Goal: Task Accomplishment & Management: Use online tool/utility

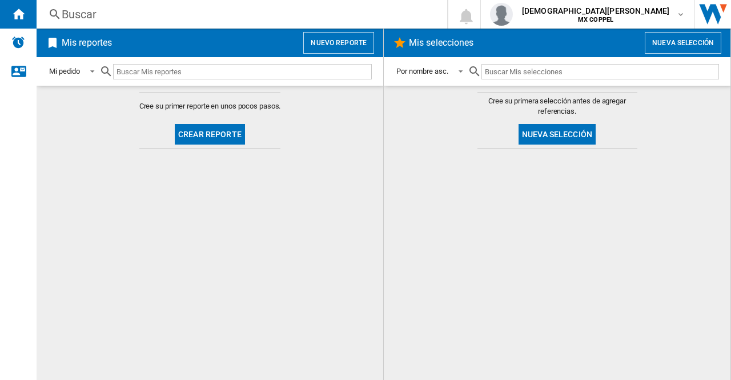
click at [324, 44] on button "Nuevo reporte" at bounding box center [338, 43] width 71 height 22
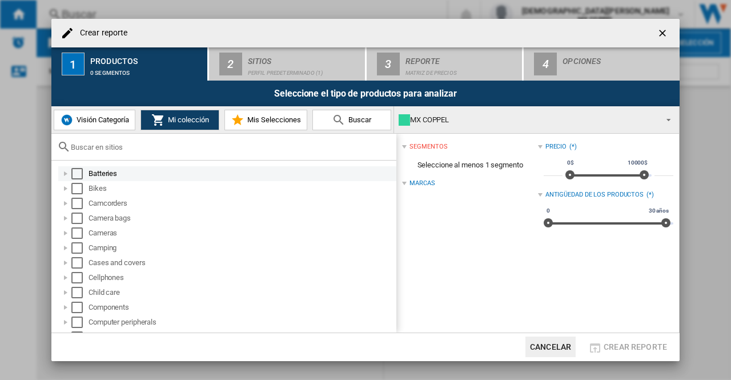
click at [78, 174] on div "Select" at bounding box center [76, 173] width 11 height 11
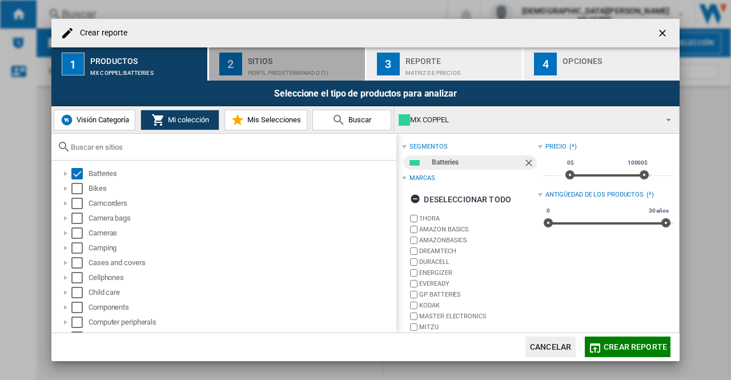
click at [257, 64] on div "Perfil predeterminado (1)" at bounding box center [304, 70] width 113 height 12
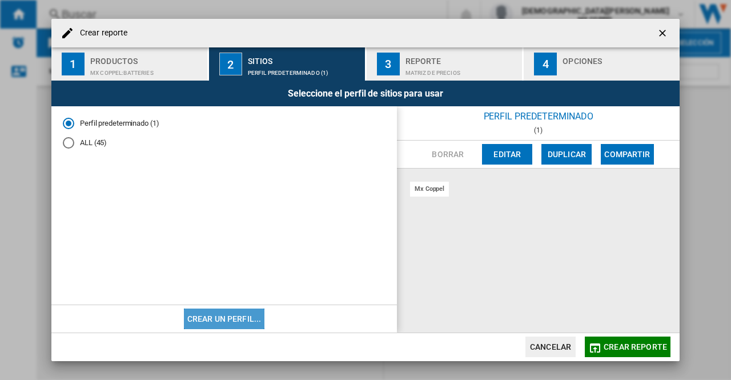
click at [223, 323] on button "Crear un perfil..." at bounding box center [224, 319] width 81 height 21
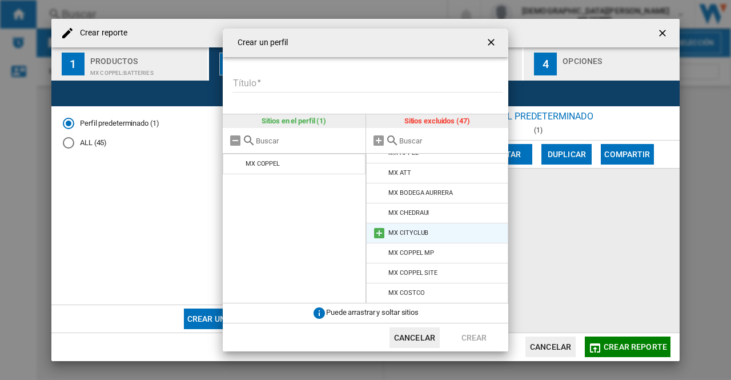
scroll to position [114, 0]
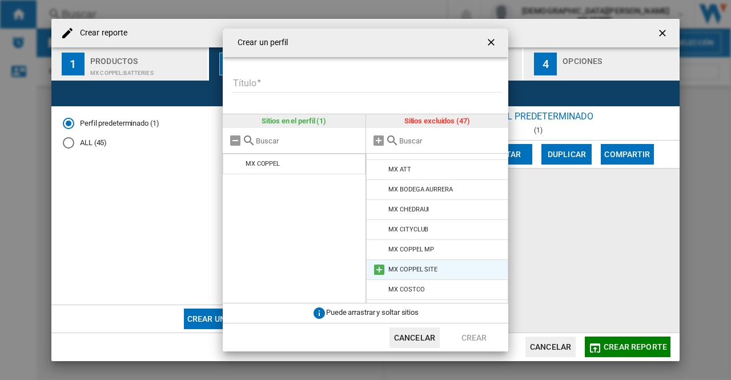
click at [446, 267] on li "MX COPPEL SITE" at bounding box center [437, 269] width 143 height 21
click at [376, 268] on md-icon at bounding box center [380, 270] width 14 height 14
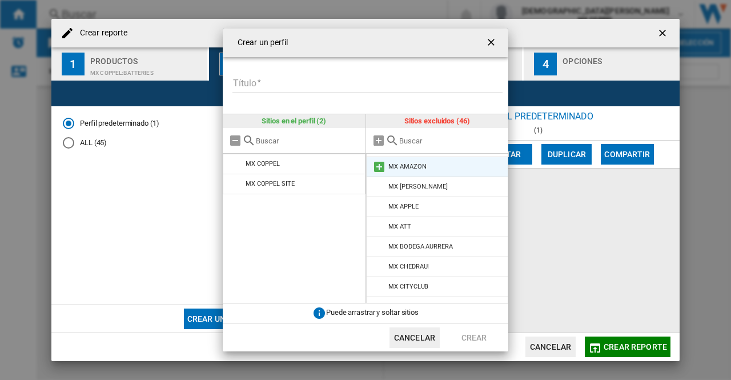
scroll to position [0, 0]
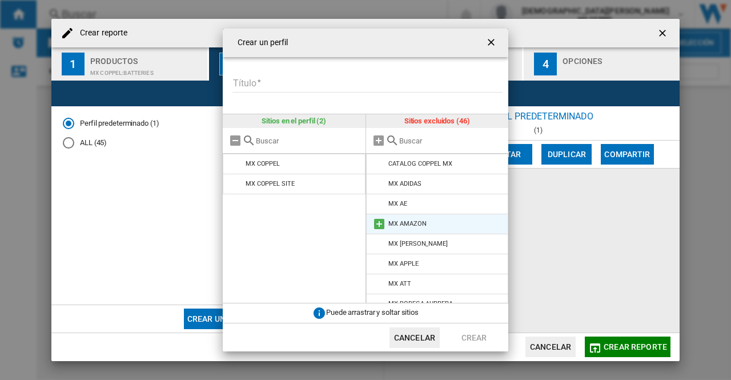
click at [376, 223] on md-icon at bounding box center [380, 224] width 14 height 14
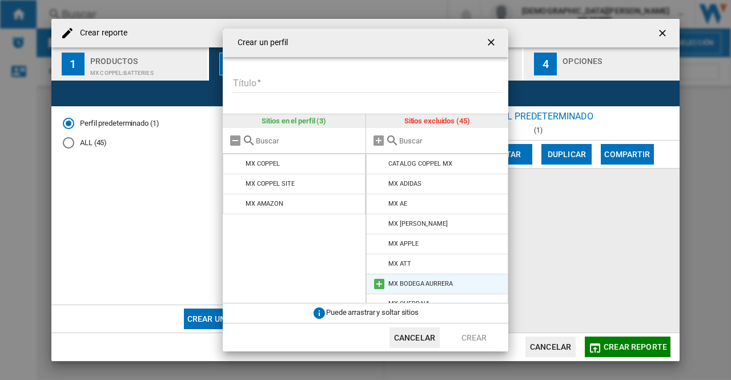
click at [378, 283] on md-icon at bounding box center [380, 284] width 14 height 14
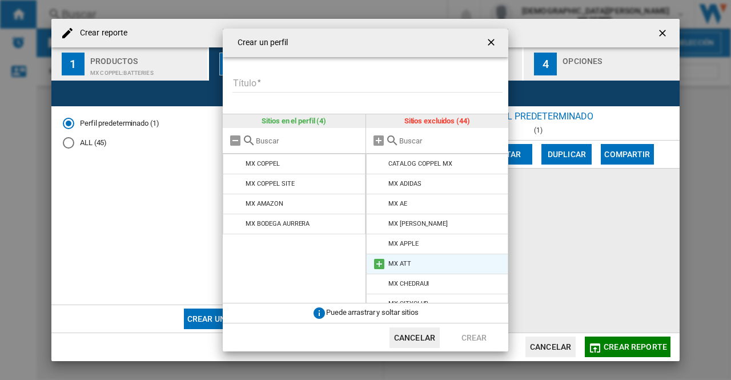
scroll to position [57, 0]
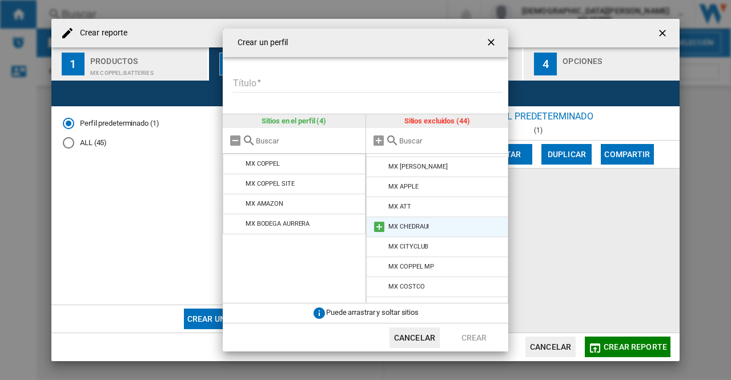
click at [381, 230] on md-icon at bounding box center [380, 227] width 14 height 14
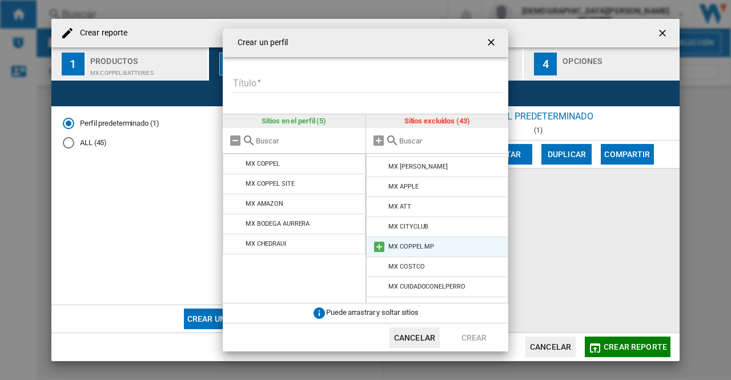
click at [379, 249] on md-icon at bounding box center [380, 247] width 14 height 14
click at [378, 249] on md-icon at bounding box center [380, 247] width 14 height 14
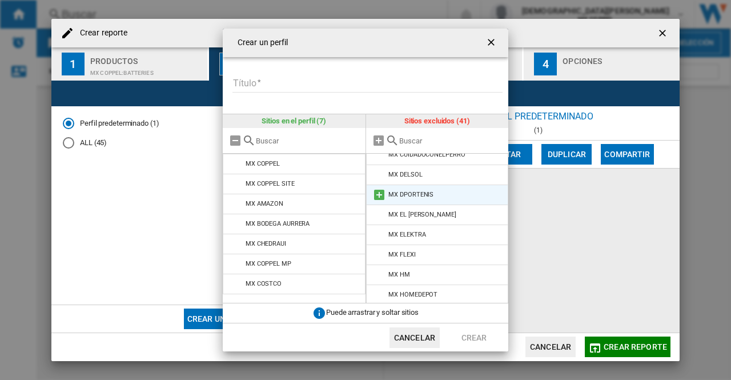
scroll to position [171, 0]
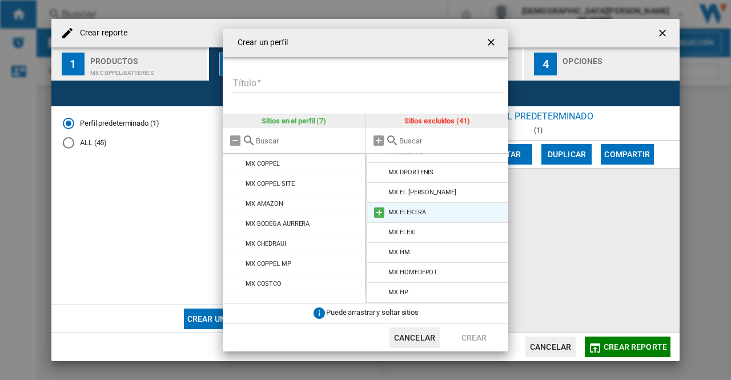
click at [381, 213] on md-icon at bounding box center [380, 213] width 14 height 14
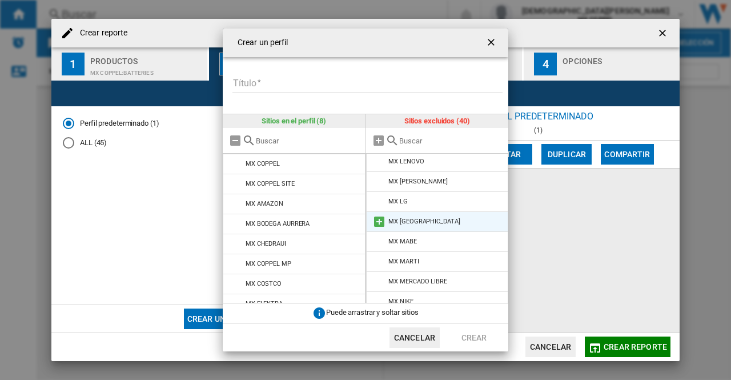
scroll to position [343, 0]
click at [380, 221] on md-icon at bounding box center [380, 221] width 14 height 14
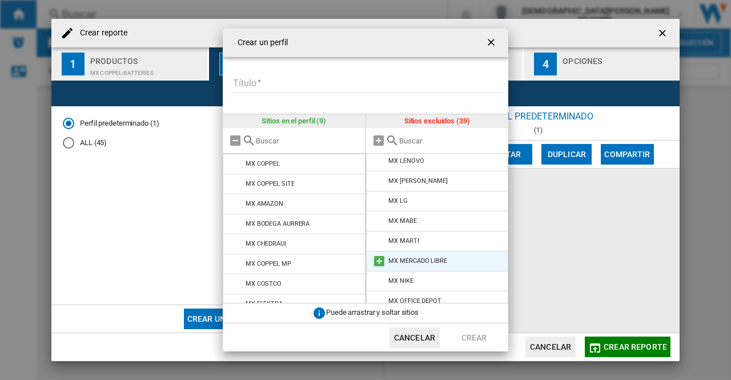
click at [378, 262] on md-icon at bounding box center [380, 261] width 14 height 14
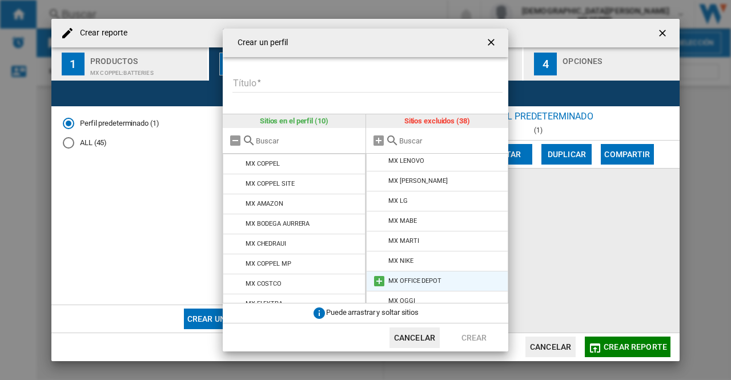
click at [376, 281] on md-icon at bounding box center [380, 281] width 14 height 14
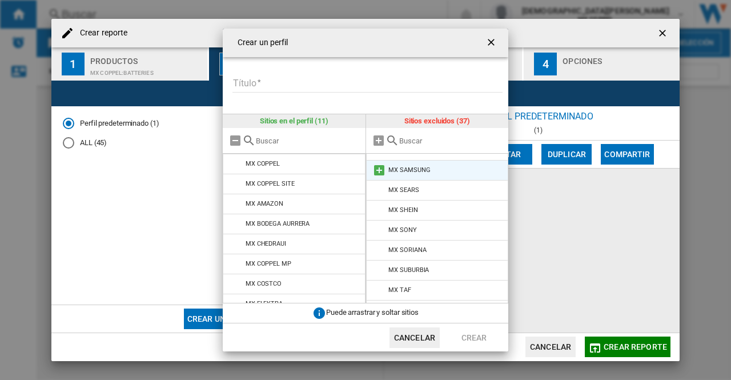
scroll to position [477, 0]
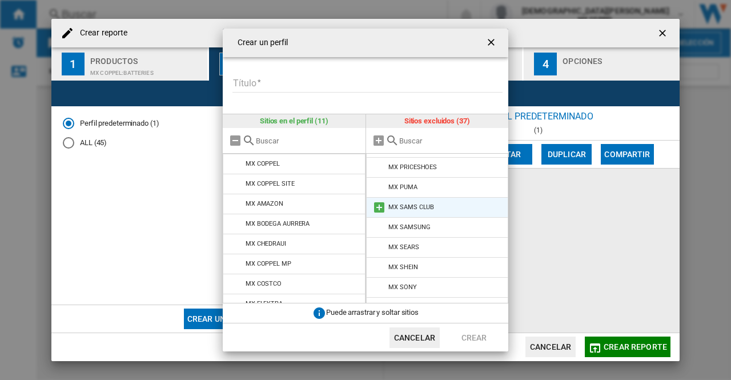
click at [378, 206] on md-icon at bounding box center [380, 208] width 14 height 14
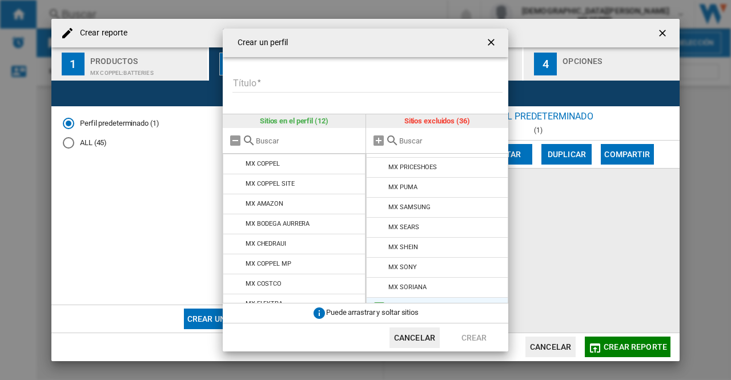
scroll to position [571, 0]
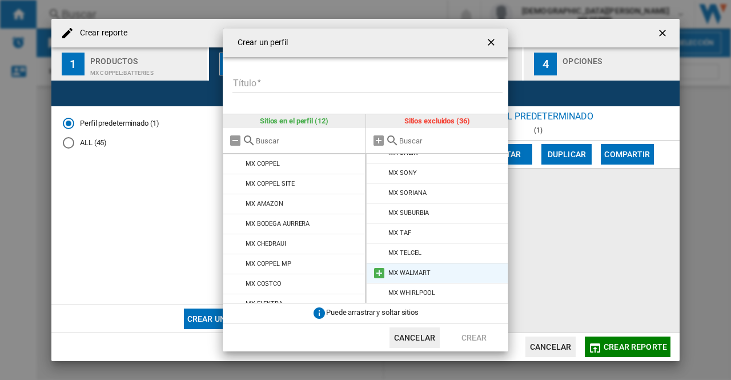
click at [381, 273] on md-icon at bounding box center [380, 273] width 14 height 14
click at [299, 95] on md-input-container "Título Introduzca un título para su perfil" at bounding box center [369, 90] width 277 height 33
click at [301, 90] on input "Título" at bounding box center [368, 83] width 270 height 17
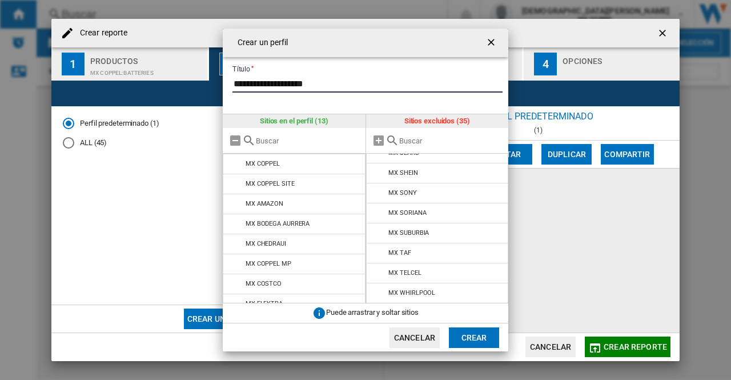
type input "**********"
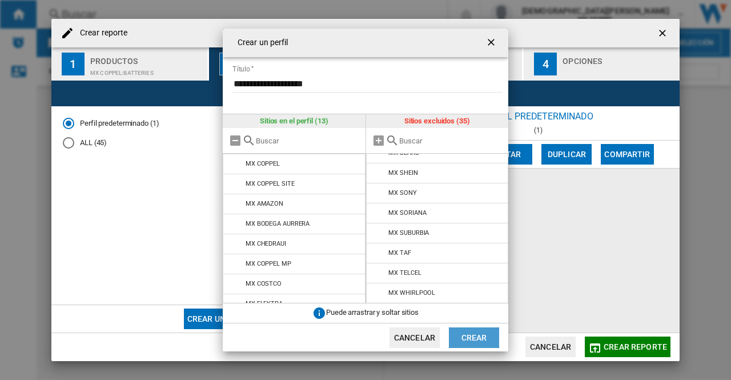
click at [478, 338] on button "Crear" at bounding box center [474, 337] width 50 height 21
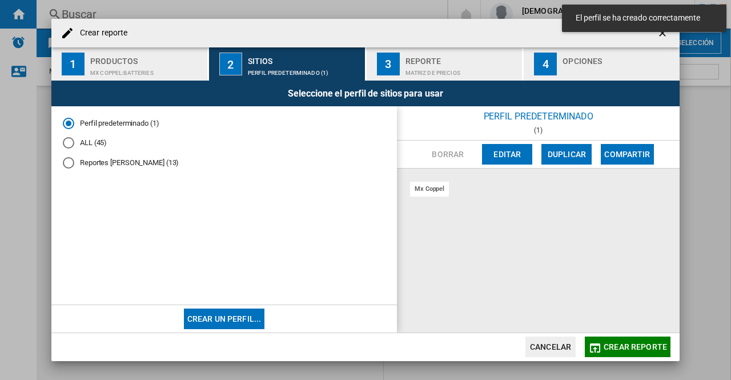
click at [70, 159] on div "Reportes Oscar López (13)" at bounding box center [68, 162] width 11 height 11
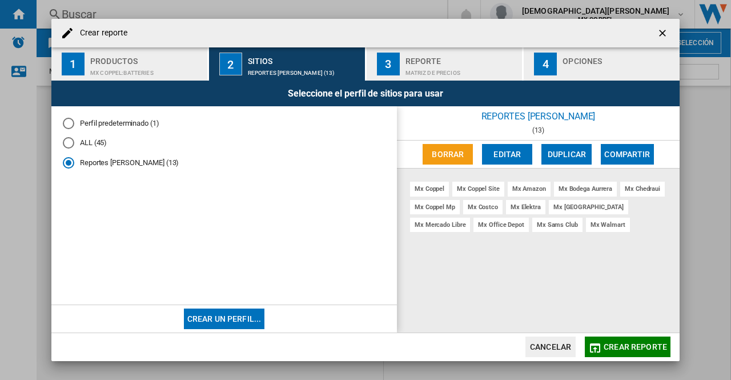
click at [665, 35] on ng-md-icon "getI18NText('BUTTONS.CLOSE_DIALOG')" at bounding box center [664, 34] width 14 height 14
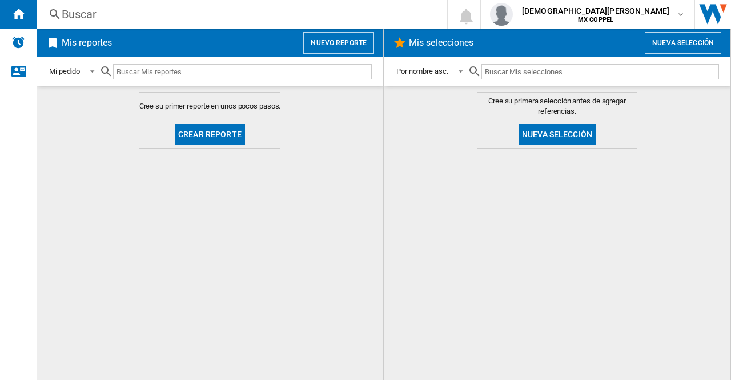
click at [691, 38] on button "Nueva selección" at bounding box center [683, 43] width 77 height 22
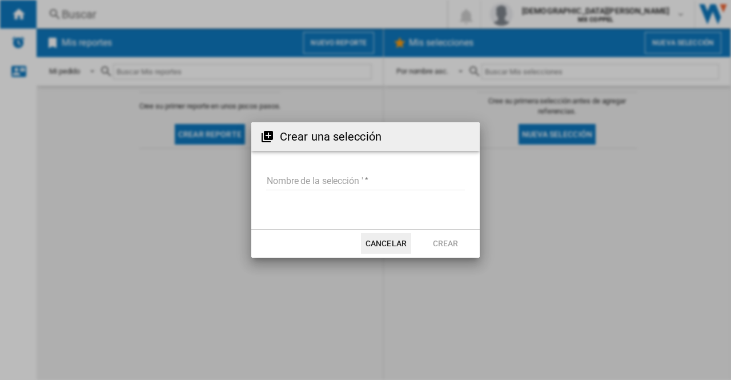
click at [347, 186] on input "Nombre de la selección '" at bounding box center [365, 181] width 199 height 17
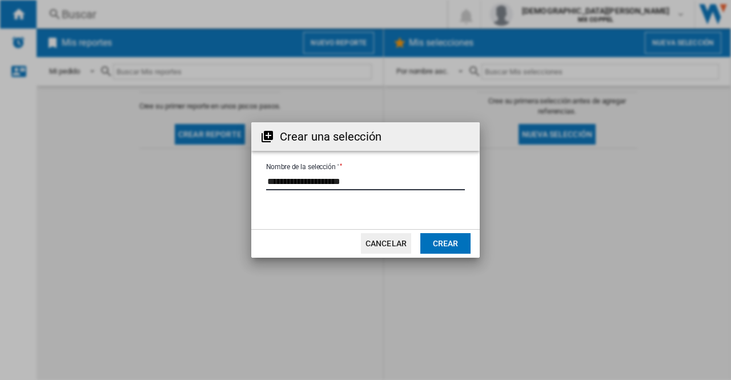
type input "**********"
click at [446, 247] on button "Crear" at bounding box center [446, 243] width 50 height 21
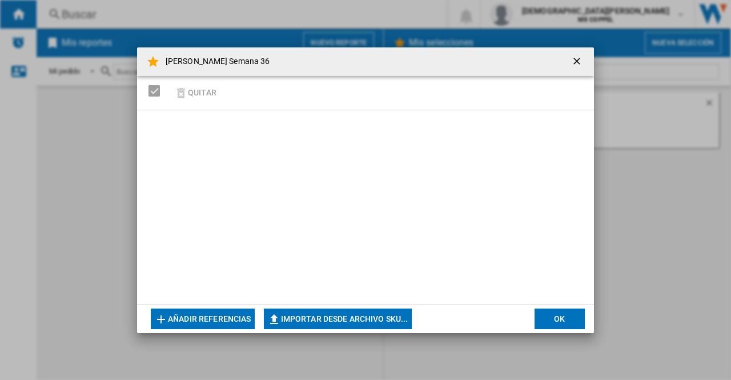
click at [353, 321] on button "Importar desde archivo SKU..." at bounding box center [338, 319] width 148 height 21
type input "**********"
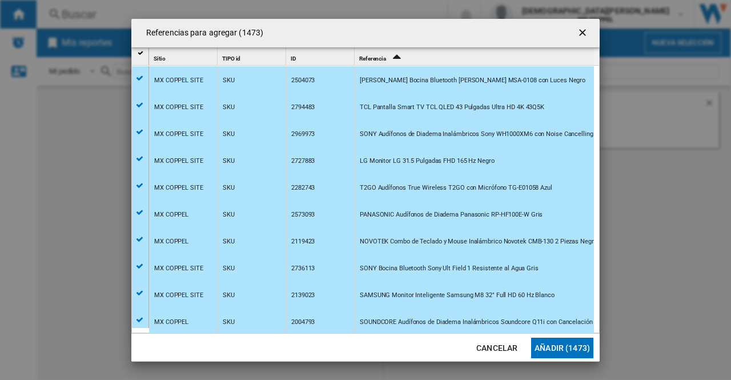
click at [570, 346] on button "Añadir (1473)" at bounding box center [562, 348] width 62 height 21
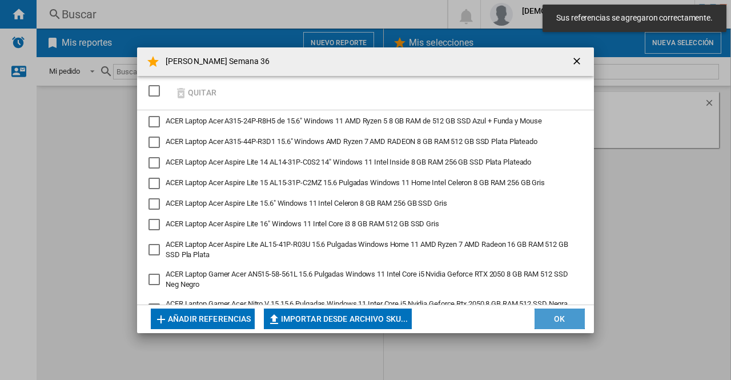
click at [560, 327] on button "OK" at bounding box center [560, 319] width 50 height 21
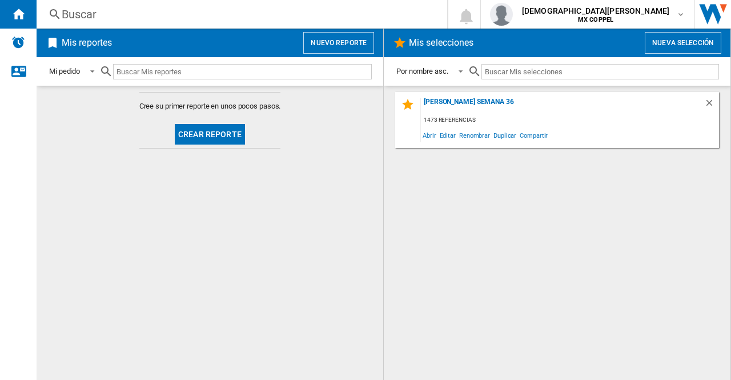
click at [350, 37] on button "Nuevo reporte" at bounding box center [338, 43] width 71 height 22
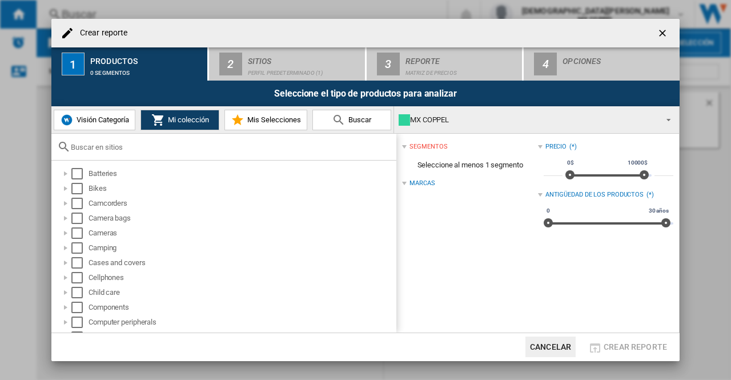
click at [278, 114] on button "Mis Selecciones" at bounding box center [266, 120] width 83 height 21
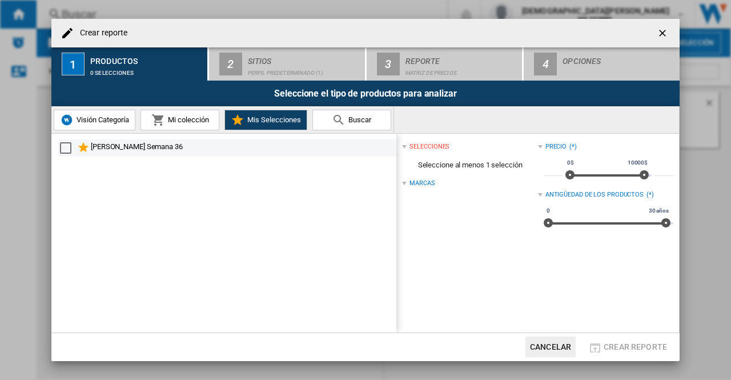
click at [67, 154] on md-checkbox "Select" at bounding box center [68, 148] width 17 height 14
click at [65, 146] on div "Select" at bounding box center [65, 147] width 11 height 11
click at [69, 148] on div "Select" at bounding box center [65, 147] width 11 height 11
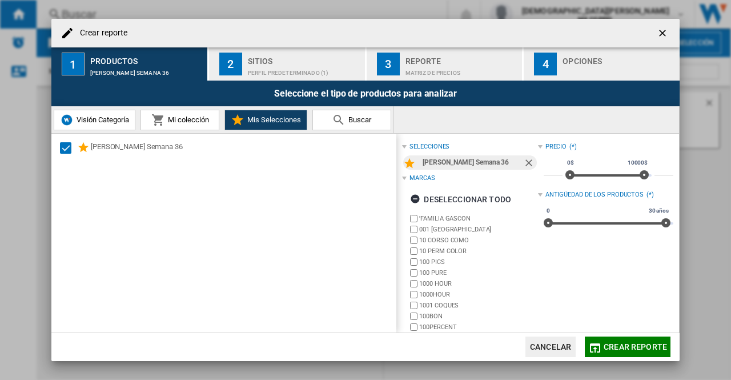
click at [290, 46] on div "Crear reporte" at bounding box center [365, 33] width 628 height 29
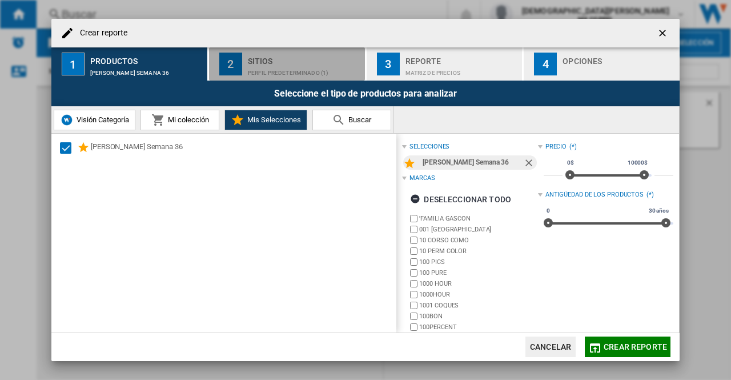
click at [290, 62] on div "Sitios" at bounding box center [304, 58] width 113 height 12
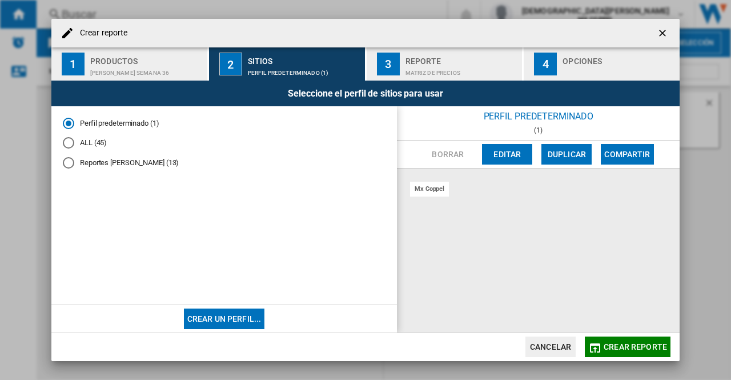
click at [69, 164] on div "Reportes Oscar López (13)" at bounding box center [68, 162] width 11 height 11
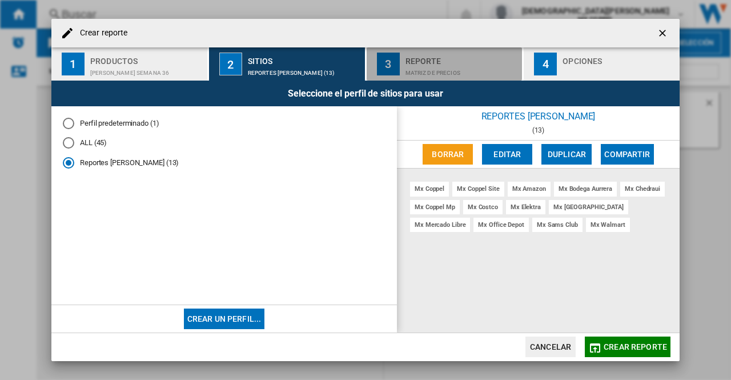
click at [414, 63] on div "Reporte" at bounding box center [462, 58] width 113 height 12
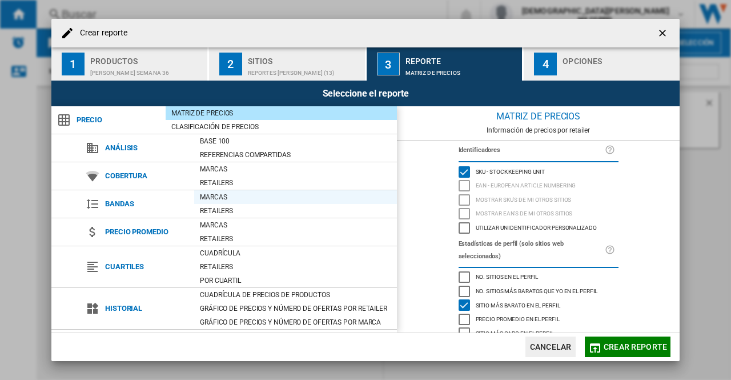
scroll to position [79, 0]
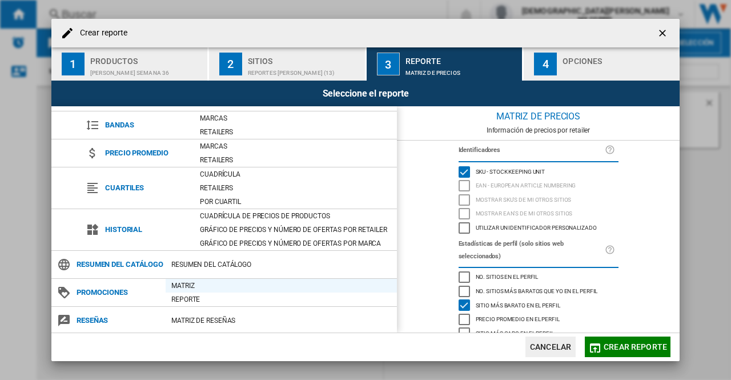
click at [195, 285] on div "Matriz" at bounding box center [281, 285] width 231 height 11
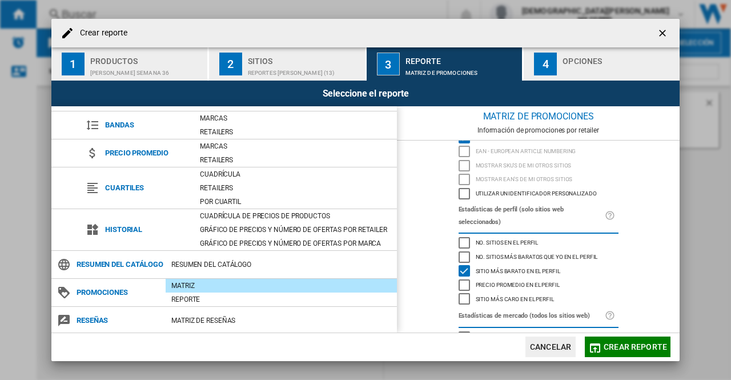
scroll to position [0, 0]
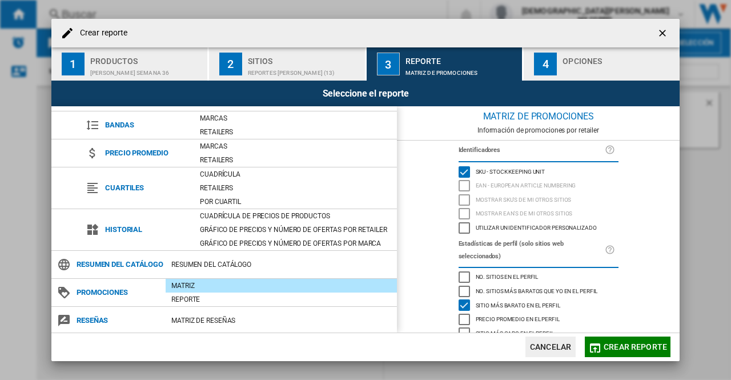
click at [539, 61] on div "4" at bounding box center [545, 64] width 23 height 23
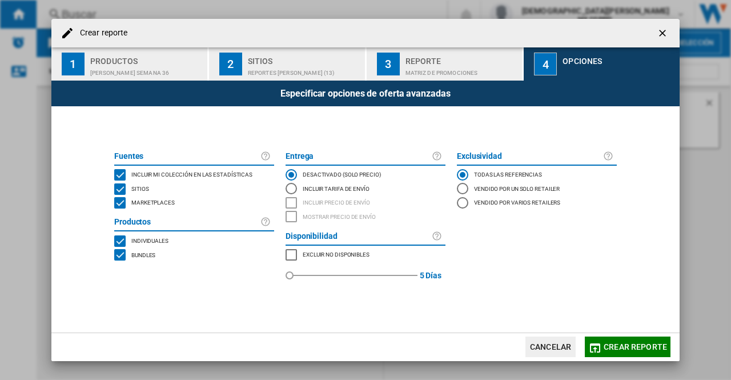
click at [125, 201] on div "MARKETPLACES" at bounding box center [119, 202] width 11 height 11
click at [123, 256] on div "BUNDLES" at bounding box center [119, 254] width 11 height 11
click at [288, 259] on div "MARKETPLACES" at bounding box center [291, 254] width 11 height 11
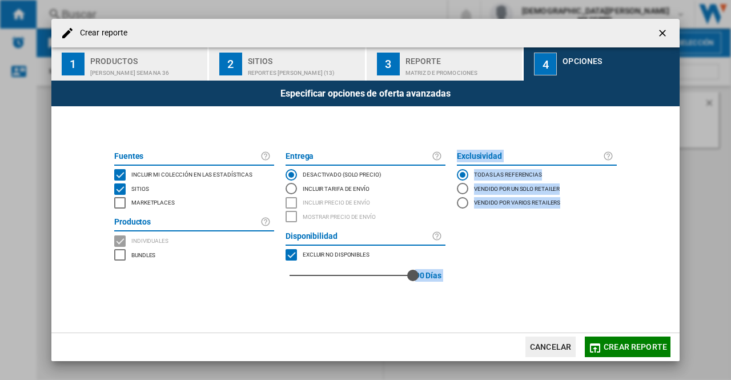
drag, startPoint x: 291, startPoint y: 275, endPoint x: 425, endPoint y: 292, distance: 134.8
click at [425, 292] on div "Fuentes Incluir mi colección en las estadísticas Sitios Marketplaces Productos …" at bounding box center [366, 219] width 514 height 226
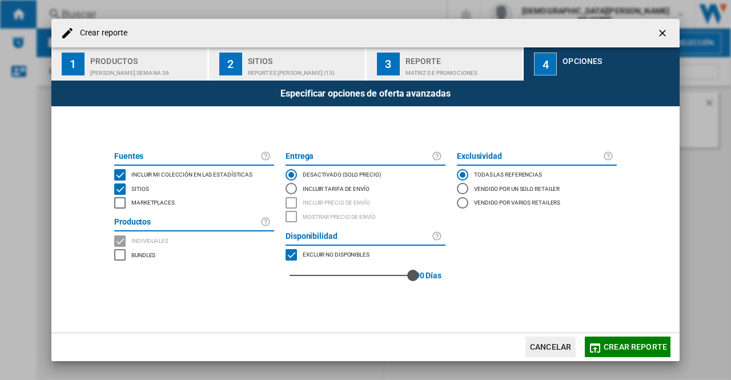
click at [525, 277] on div "Exclusividad Todas las referencias Vendido por un solo retailer Vendido por var…" at bounding box center [536, 219] width 171 height 145
click at [610, 342] on span "Crear reporte" at bounding box center [635, 346] width 63 height 9
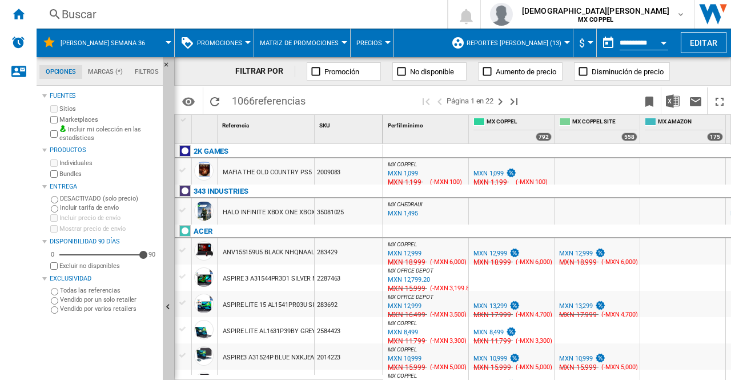
click at [632, 44] on input "**********" at bounding box center [644, 44] width 49 height 10
click at [666, 43] on div "Open calendar" at bounding box center [664, 43] width 6 height 3
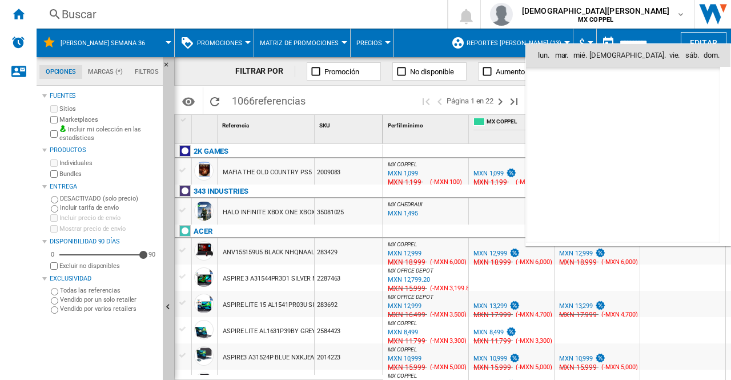
scroll to position [5451, 0]
click at [626, 108] on span "4" at bounding box center [623, 105] width 23 height 23
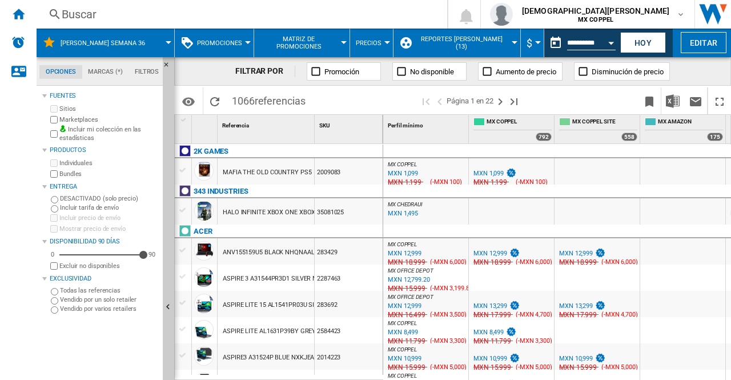
type input "**********"
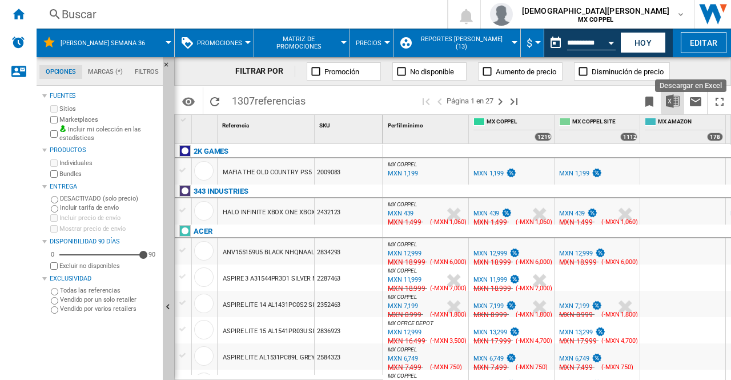
click at [674, 102] on img "Descargar en Excel" at bounding box center [673, 101] width 14 height 14
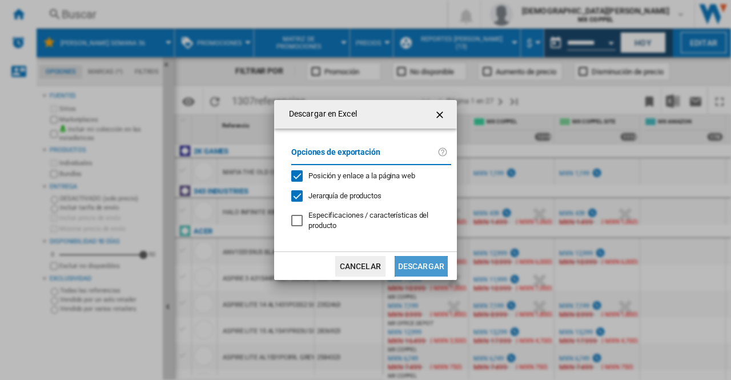
click at [429, 263] on button "Descargar" at bounding box center [421, 266] width 53 height 21
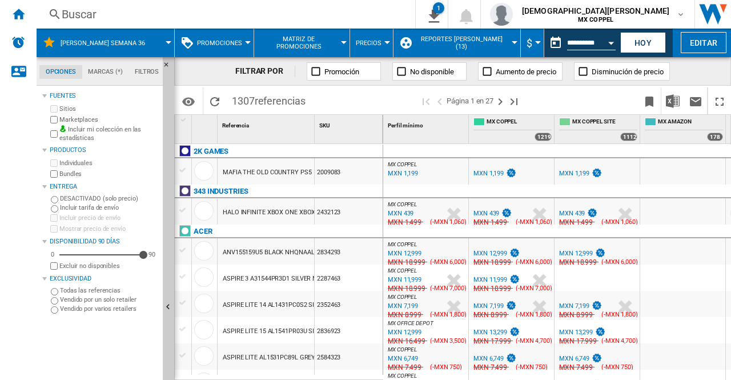
click at [688, 77] on div "FILTRAR POR Promoción No disponible Aumento de precio Disminución de precio" at bounding box center [452, 71] width 557 height 29
click at [587, 44] on input "**********" at bounding box center [591, 44] width 49 height 10
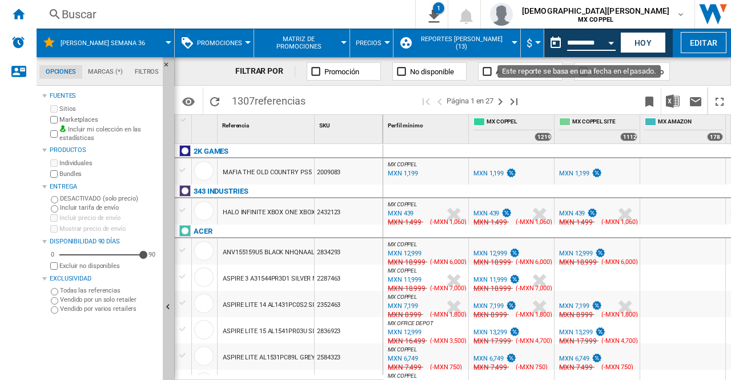
click at [610, 47] on button "Open calendar" at bounding box center [611, 41] width 21 height 21
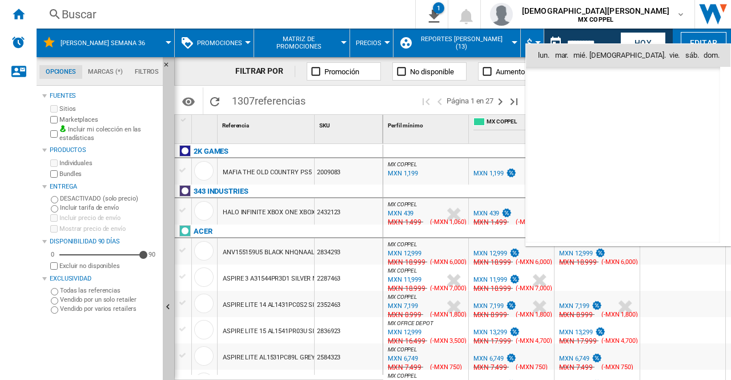
scroll to position [5451, 0]
click at [648, 107] on span "5" at bounding box center [648, 105] width 23 height 23
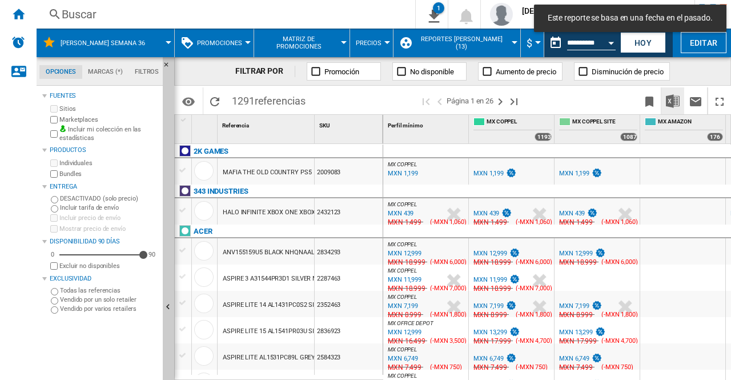
click at [672, 100] on img "Descargar en Excel" at bounding box center [673, 101] width 14 height 14
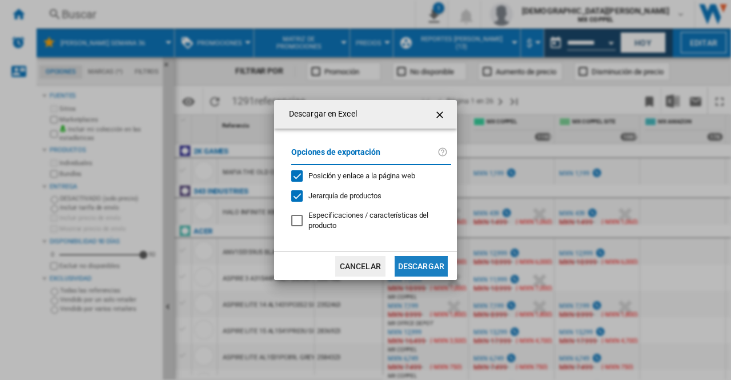
click at [417, 270] on button "Descargar" at bounding box center [421, 266] width 53 height 21
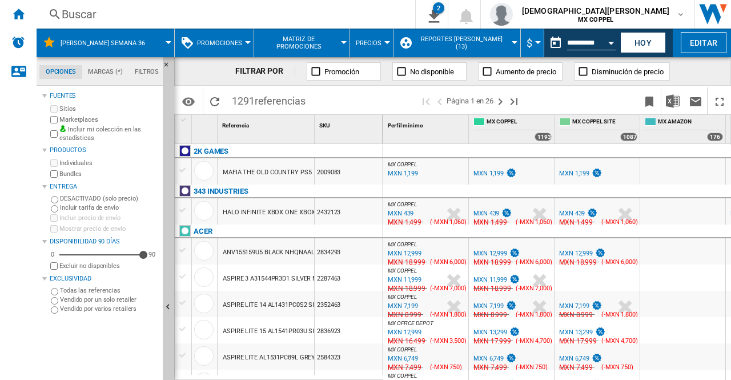
drag, startPoint x: 711, startPoint y: 85, endPoint x: 578, endPoint y: 33, distance: 142.9
click at [711, 85] on div "FILTRAR POR Promoción No disponible Aumento de precio Disminución de precio" at bounding box center [452, 71] width 557 height 29
click at [581, 46] on input "**********" at bounding box center [591, 44] width 49 height 10
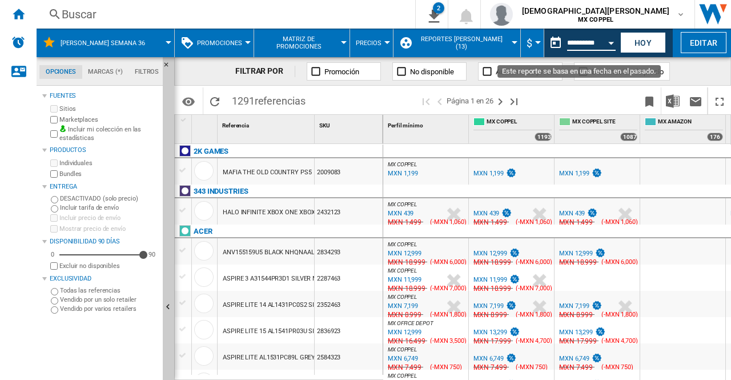
click at [606, 44] on button "Open calendar" at bounding box center [611, 41] width 21 height 21
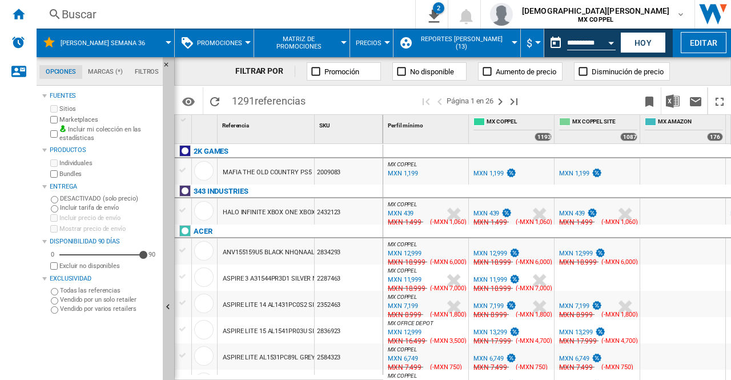
type input "**********"
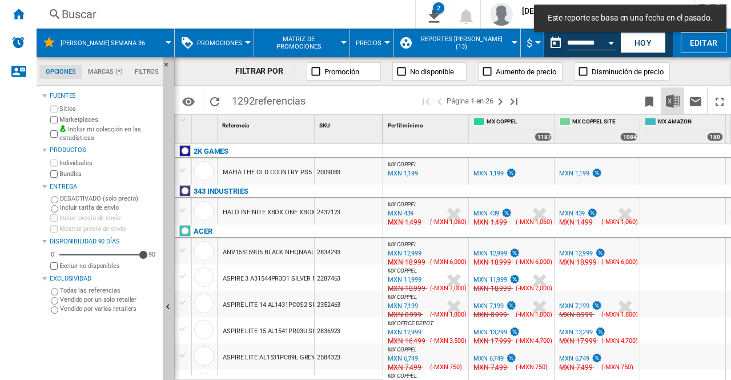
click at [670, 101] on img "Descargar en Excel" at bounding box center [673, 101] width 14 height 14
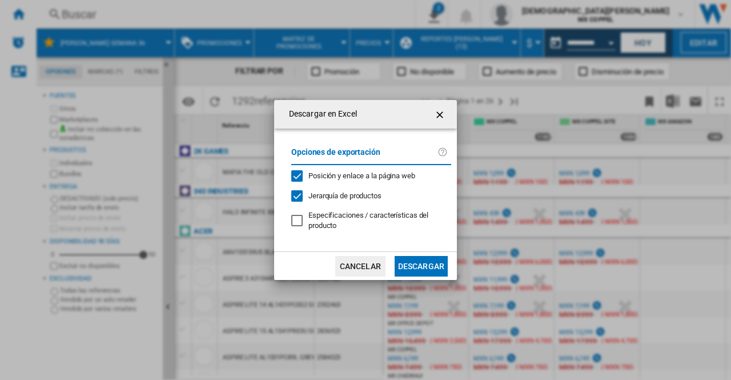
click at [402, 257] on button "Descargar" at bounding box center [421, 266] width 53 height 21
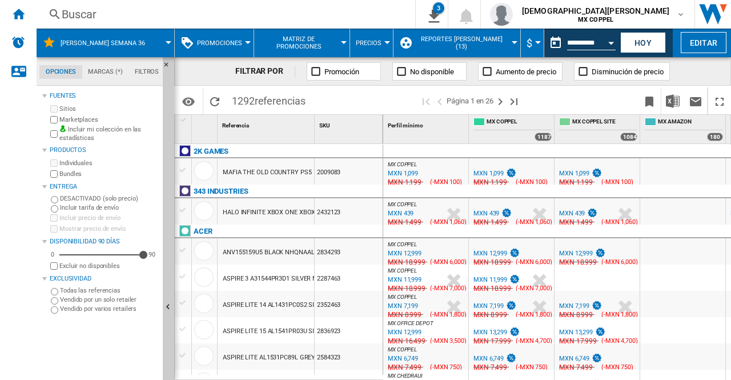
drag, startPoint x: 716, startPoint y: 81, endPoint x: 577, endPoint y: 50, distance: 142.4
click at [716, 82] on div "FILTRAR POR Promoción No disponible Aumento de precio Disminución de precio" at bounding box center [452, 71] width 557 height 29
click at [579, 39] on input "**********" at bounding box center [591, 44] width 49 height 10
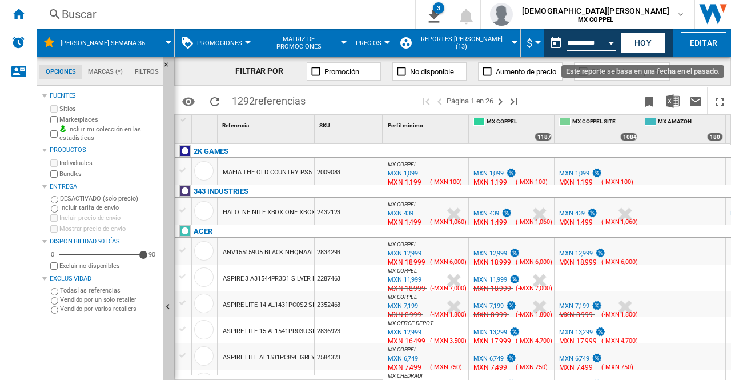
click at [608, 41] on button "Open calendar" at bounding box center [611, 41] width 21 height 21
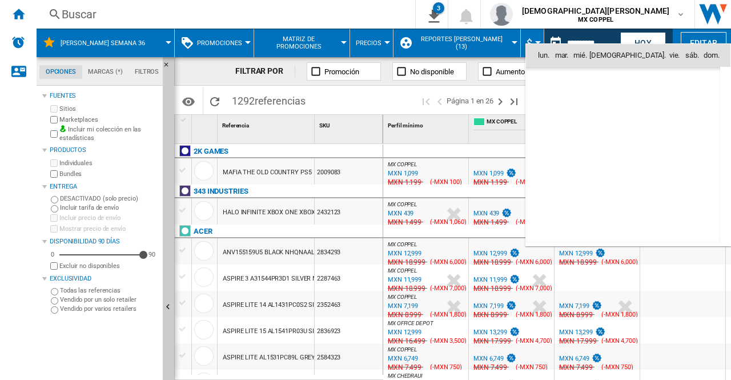
scroll to position [5451, 0]
click at [698, 103] on span "7" at bounding box center [698, 105] width 23 height 23
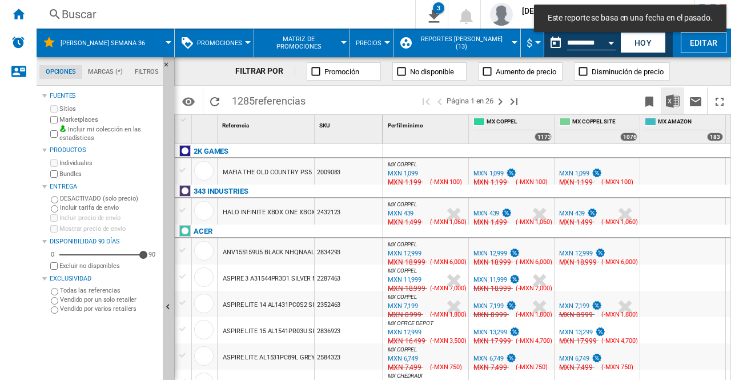
click at [671, 99] on img "Descargar en Excel" at bounding box center [673, 101] width 14 height 14
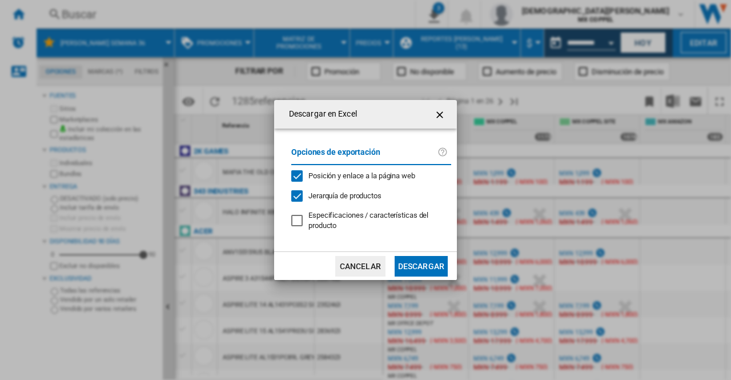
click at [417, 266] on button "Descargar" at bounding box center [421, 266] width 53 height 21
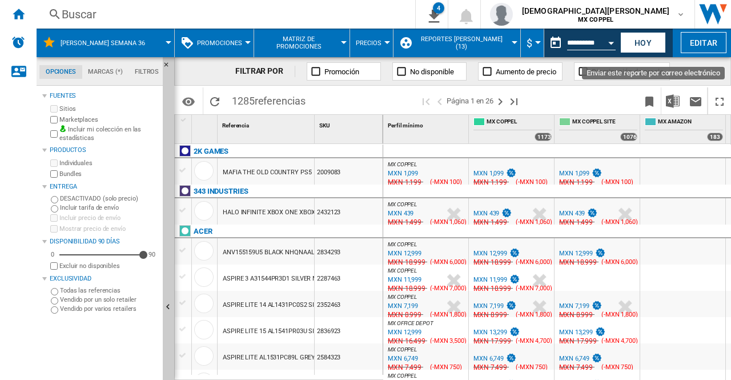
drag, startPoint x: 696, startPoint y: 78, endPoint x: 617, endPoint y: 57, distance: 81.8
click at [696, 78] on div "FILTRAR POR Promoción No disponible Aumento de precio Disminución de precio" at bounding box center [452, 71] width 557 height 29
click at [599, 45] on input "**********" at bounding box center [591, 44] width 49 height 10
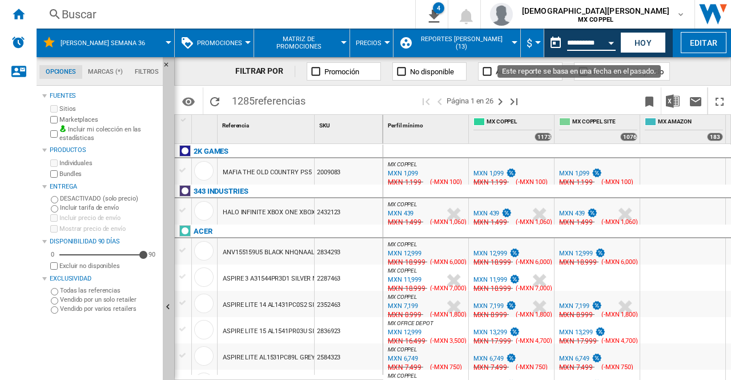
click at [609, 39] on button "Open calendar" at bounding box center [611, 41] width 21 height 21
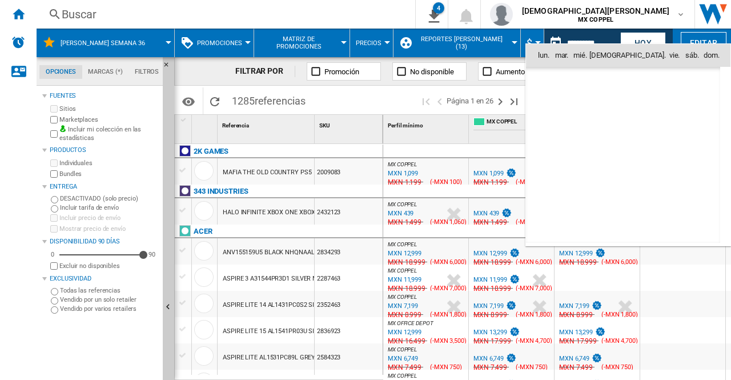
scroll to position [5451, 0]
drag, startPoint x: 553, startPoint y: 125, endPoint x: 571, endPoint y: 125, distance: 18.3
click at [553, 126] on span "8" at bounding box center [548, 130] width 23 height 23
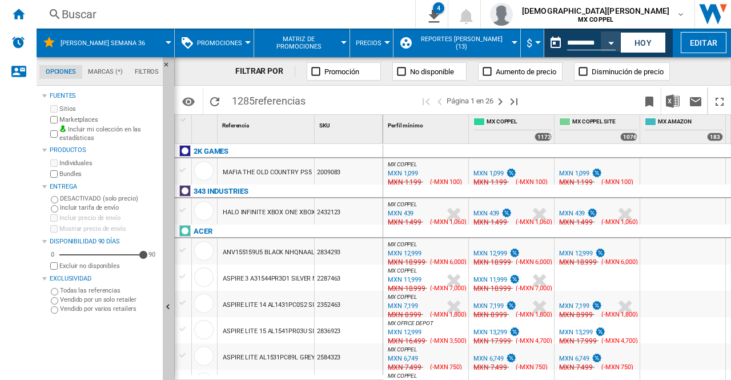
type input "**********"
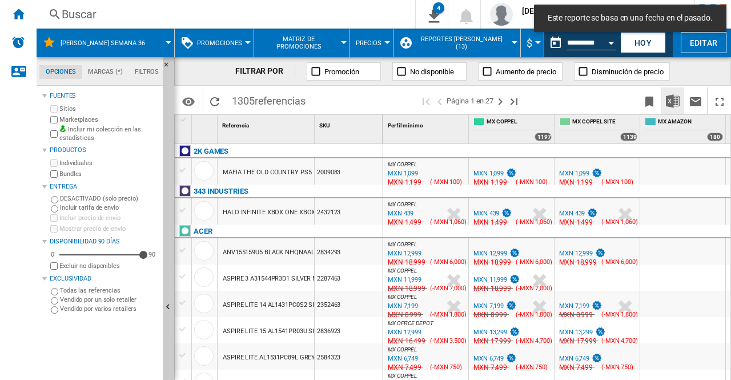
click at [667, 99] on img "Descargar en Excel" at bounding box center [673, 101] width 14 height 14
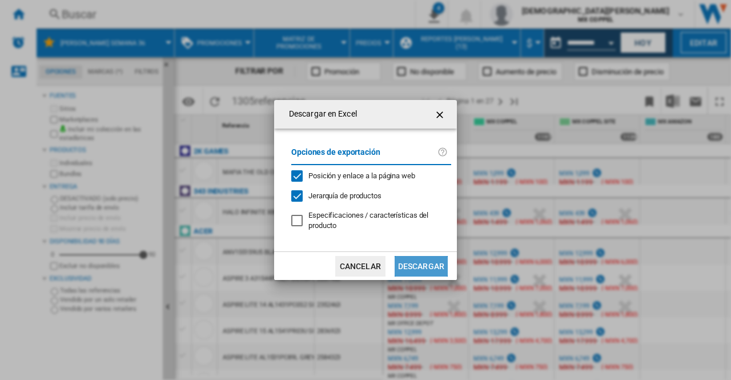
click at [411, 262] on button "Descargar" at bounding box center [421, 266] width 53 height 21
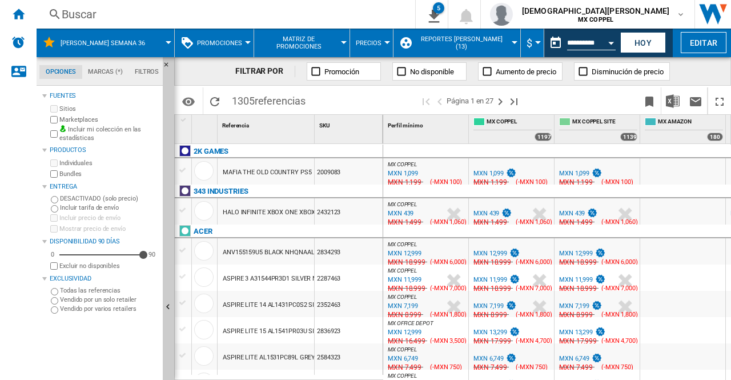
click at [593, 42] on input "**********" at bounding box center [591, 44] width 49 height 10
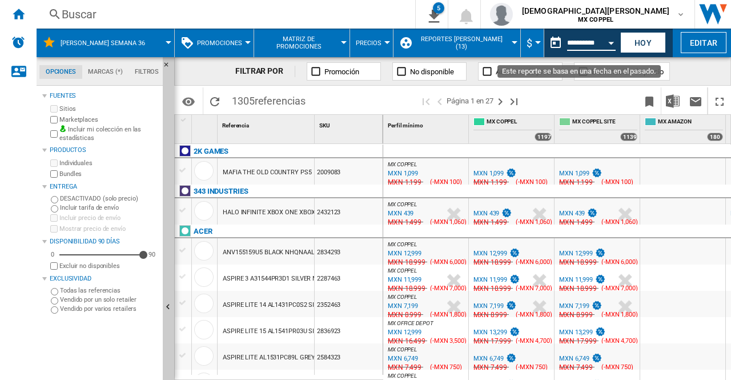
click at [605, 42] on button "Open calendar" at bounding box center [611, 41] width 21 height 21
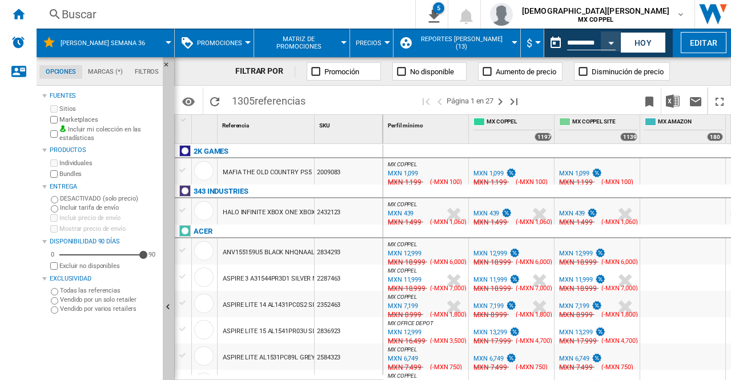
type input "**********"
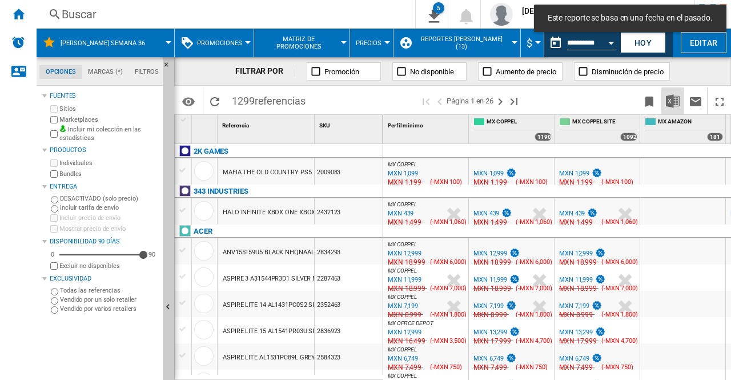
click at [668, 102] on img "Descargar en Excel" at bounding box center [673, 101] width 14 height 14
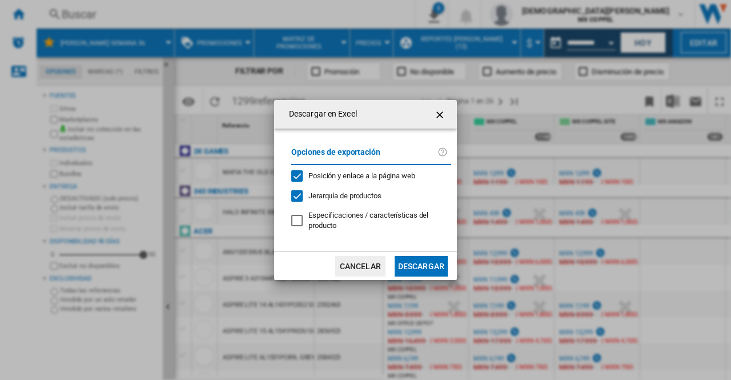
click at [425, 262] on button "Descargar" at bounding box center [421, 266] width 53 height 21
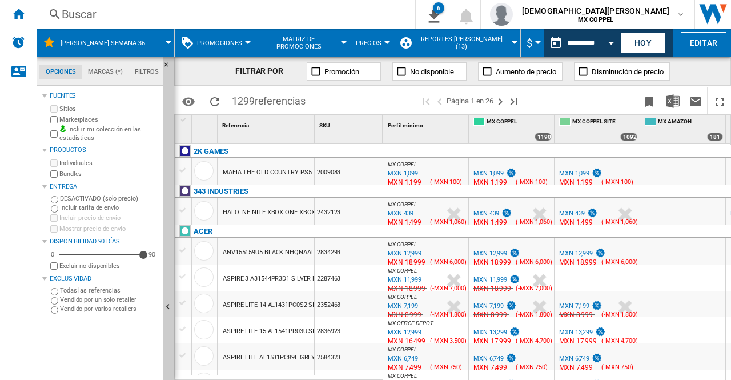
click at [691, 82] on div "FILTRAR POR Promoción No disponible Aumento de precio Disminución de precio" at bounding box center [452, 71] width 557 height 29
click at [597, 41] on input "**********" at bounding box center [591, 44] width 49 height 10
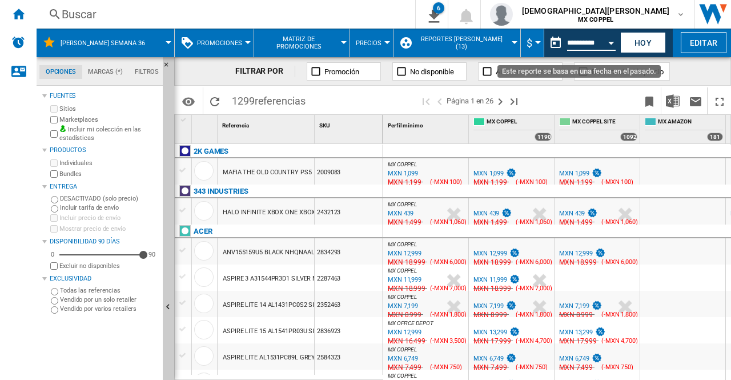
click at [594, 44] on input "**********" at bounding box center [591, 44] width 49 height 10
click at [611, 38] on button "Open calendar" at bounding box center [611, 41] width 21 height 21
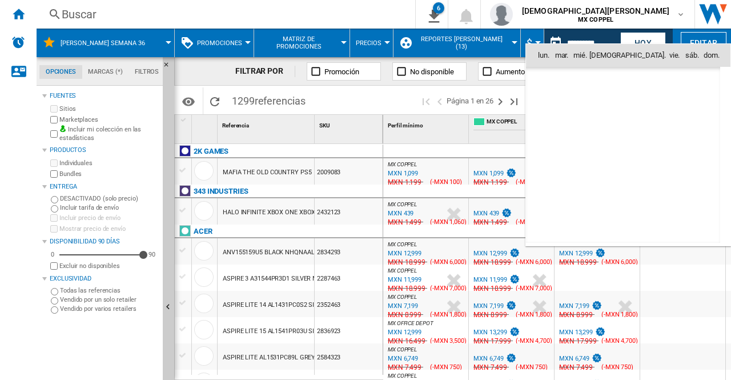
scroll to position [5451, 0]
click at [598, 125] on span "10" at bounding box center [598, 130] width 23 height 23
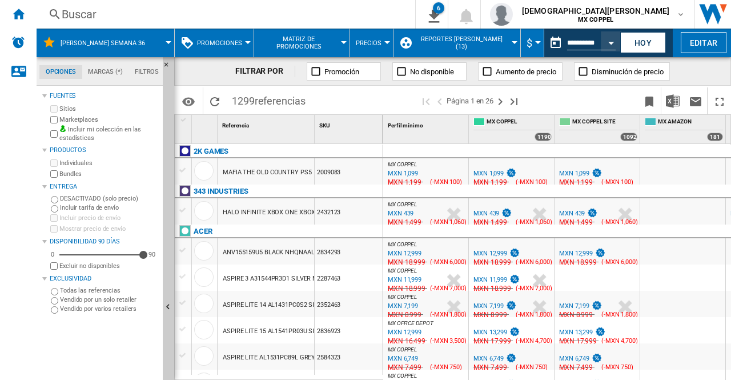
type input "**********"
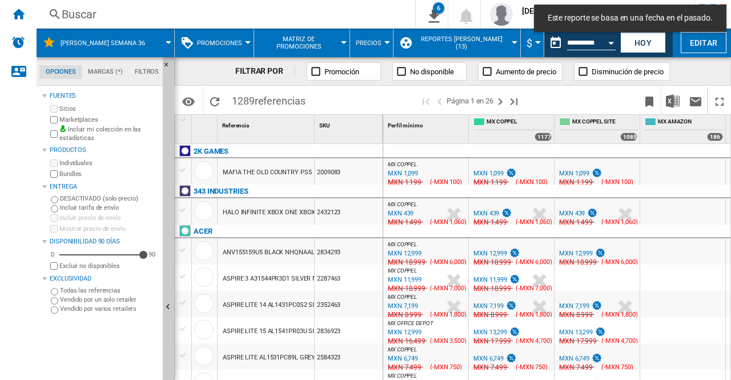
click at [673, 103] on img "Descargar en Excel" at bounding box center [673, 101] width 14 height 14
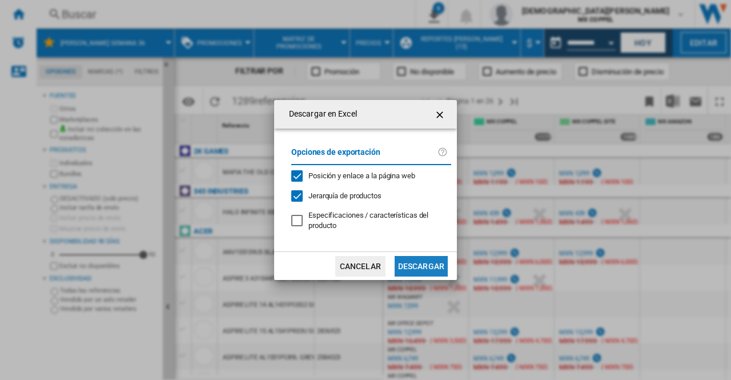
click at [431, 271] on button "Descargar" at bounding box center [421, 266] width 53 height 21
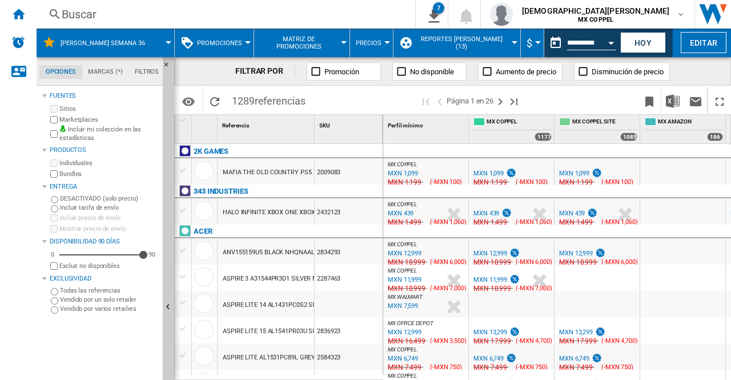
click at [701, 68] on div "FILTRAR POR Promoción No disponible Aumento de precio Disminución de precio" at bounding box center [452, 71] width 557 height 29
click at [607, 42] on button "Open calendar" at bounding box center [611, 41] width 21 height 21
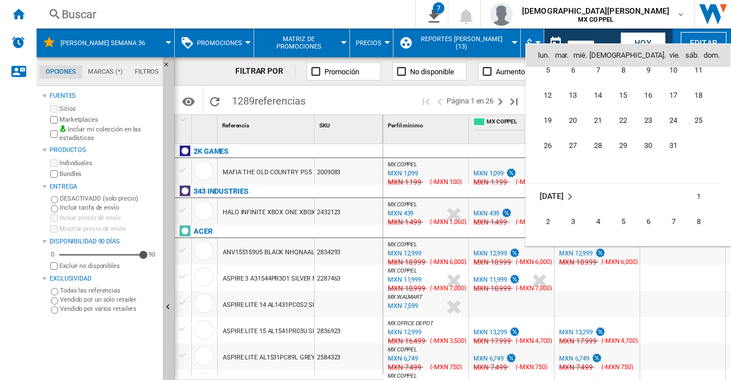
scroll to position [5279, 0]
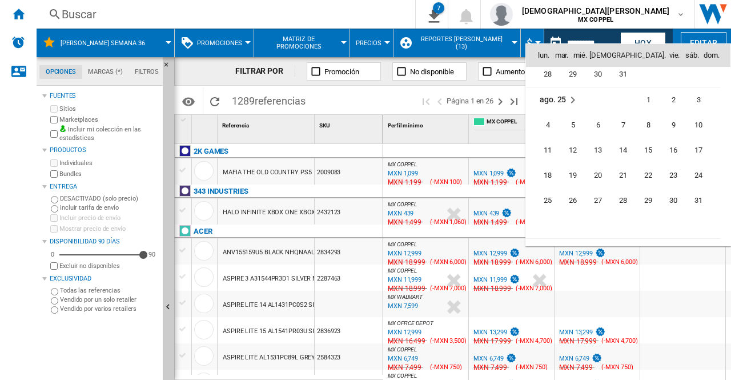
click at [595, 38] on div at bounding box center [365, 190] width 731 height 380
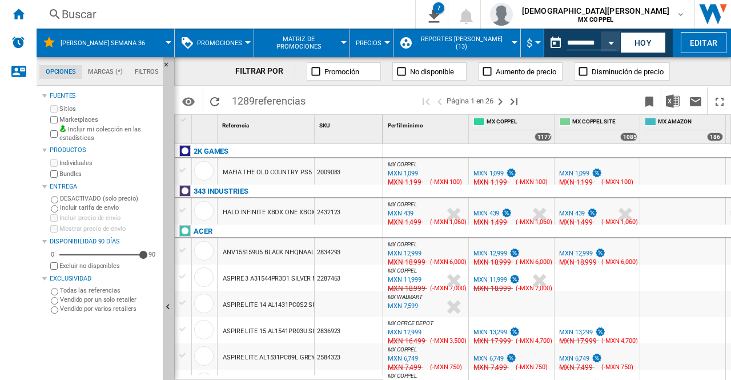
click at [600, 45] on input "**********" at bounding box center [591, 44] width 49 height 10
type input "**********"
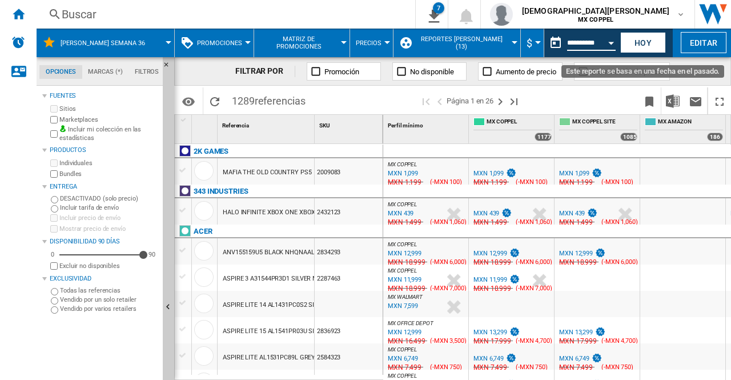
click at [571, 43] on input "**********" at bounding box center [591, 44] width 49 height 10
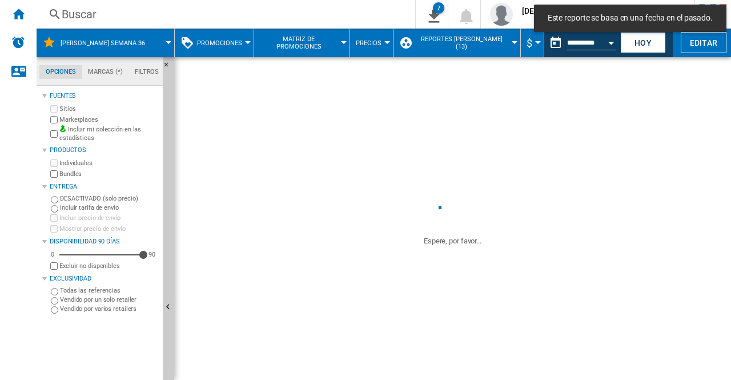
click at [567, 44] on input "**********" at bounding box center [591, 44] width 49 height 10
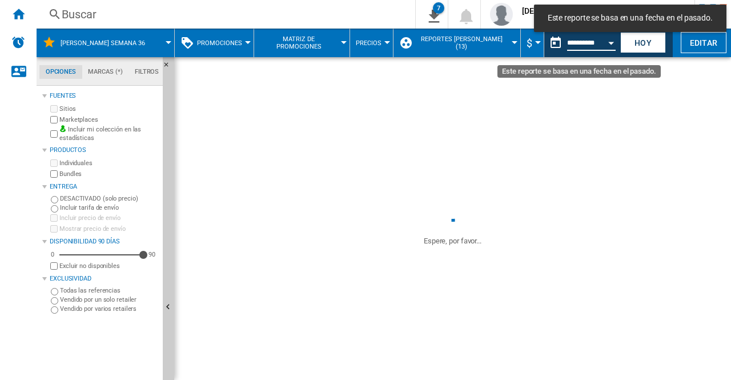
click at [573, 41] on input "**********" at bounding box center [591, 44] width 49 height 10
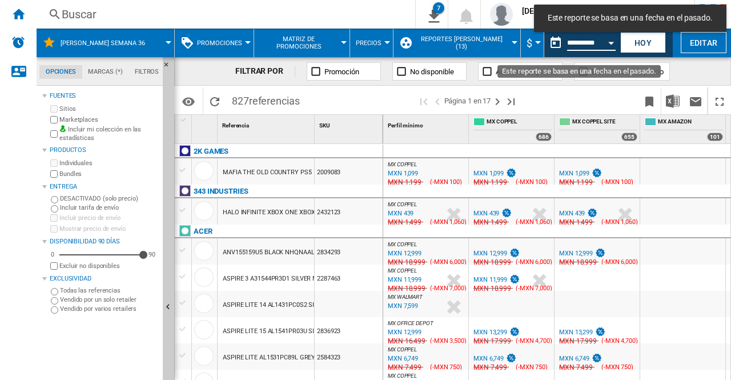
click at [610, 47] on button "Open calendar" at bounding box center [611, 41] width 21 height 21
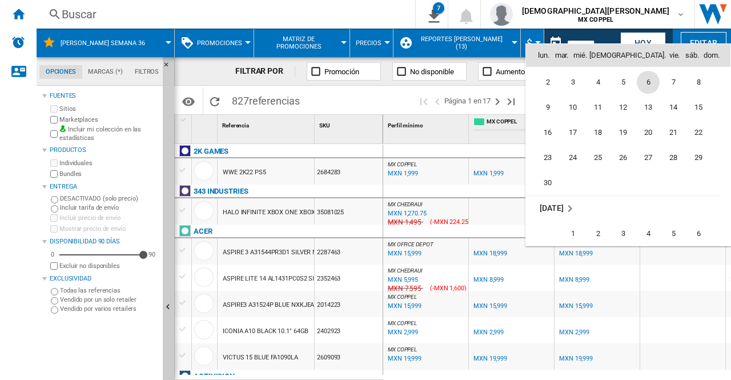
scroll to position [3557, 0]
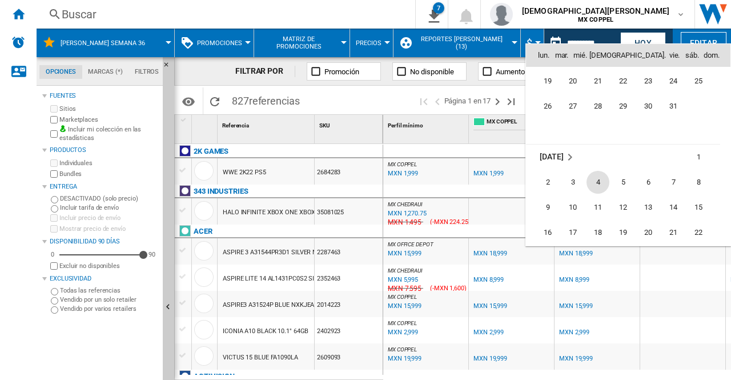
click at [597, 182] on span "4" at bounding box center [598, 182] width 23 height 23
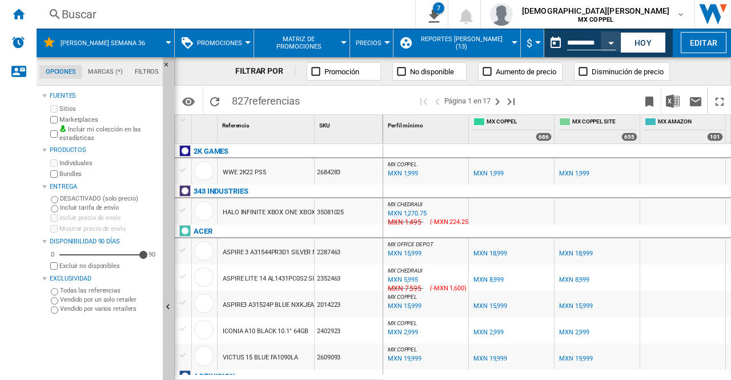
type input "**********"
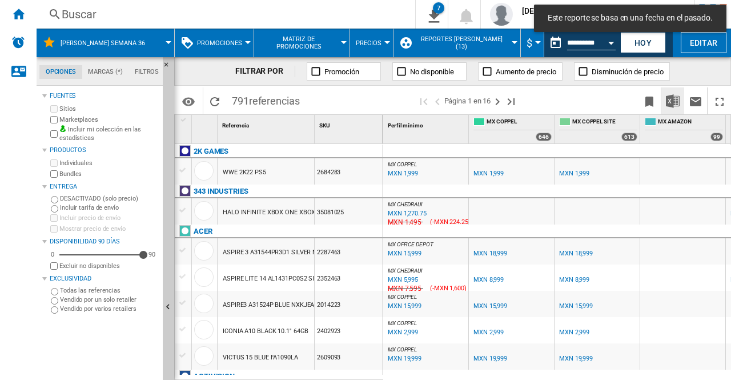
click at [670, 98] on img "Descargar en Excel" at bounding box center [673, 101] width 14 height 14
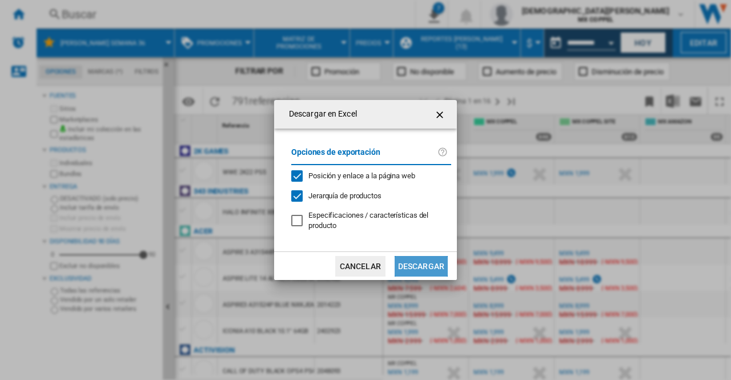
click at [425, 260] on button "Descargar" at bounding box center [421, 266] width 53 height 21
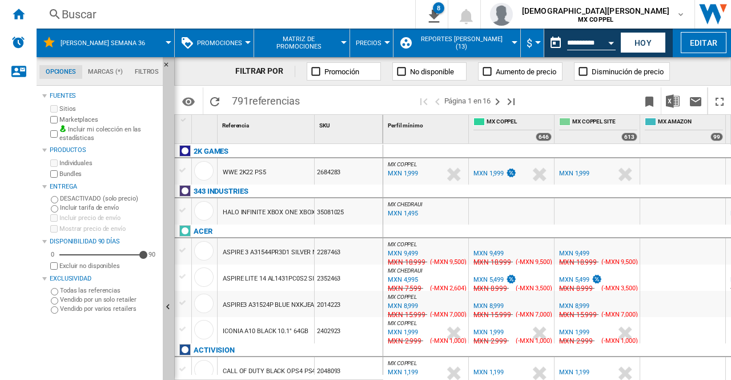
drag, startPoint x: 697, startPoint y: 69, endPoint x: 659, endPoint y: 71, distance: 38.3
click at [697, 69] on div "FILTRAR POR Promoción No disponible Aumento de precio Disminución de precio" at bounding box center [452, 71] width 557 height 29
click at [589, 39] on input "**********" at bounding box center [591, 44] width 49 height 10
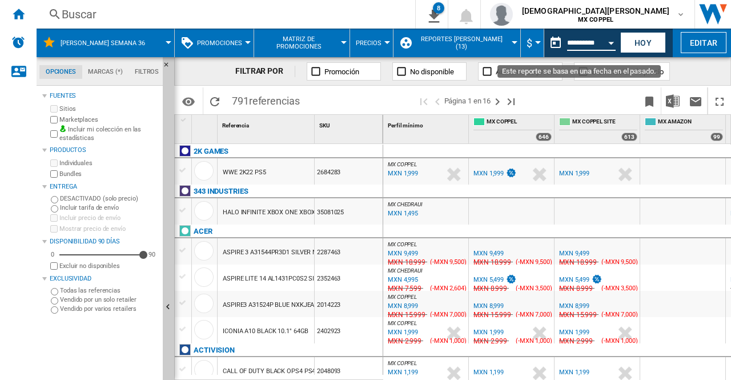
click at [571, 41] on input "**********" at bounding box center [591, 44] width 49 height 10
type input "**********"
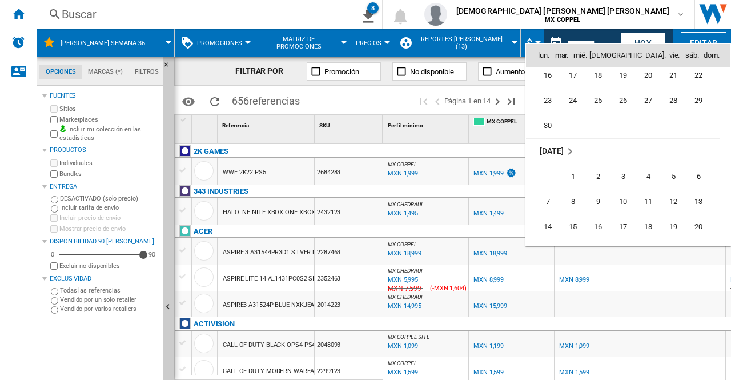
scroll to position [3657, 0]
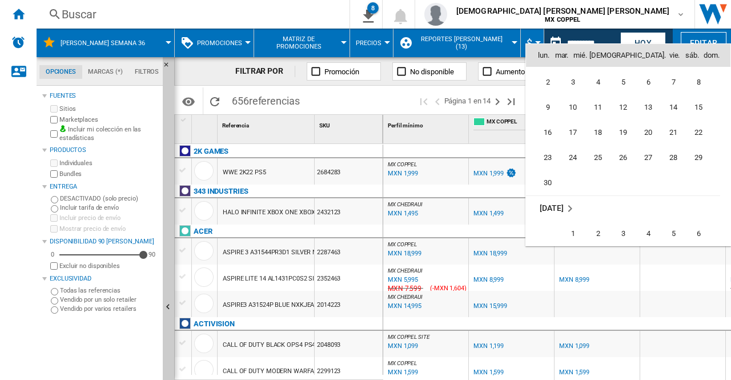
click at [627, 83] on span "5" at bounding box center [623, 82] width 23 height 23
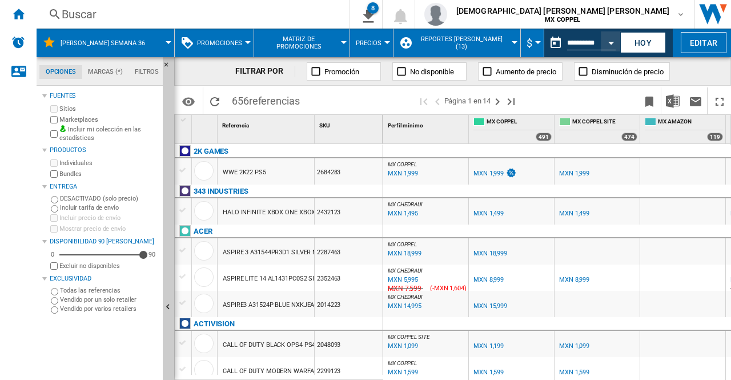
type input "**********"
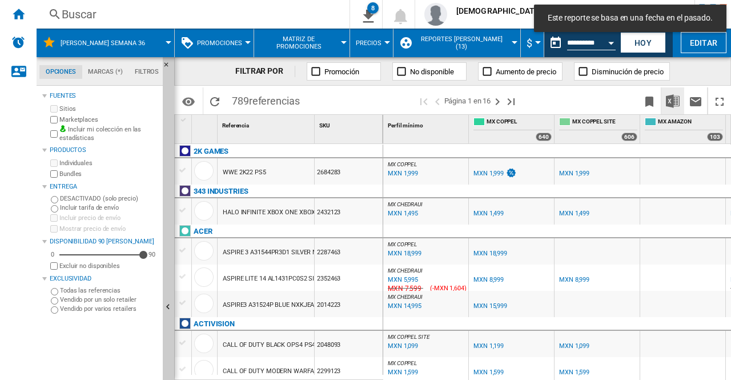
click at [678, 98] on img "Descargar en Excel" at bounding box center [673, 101] width 14 height 14
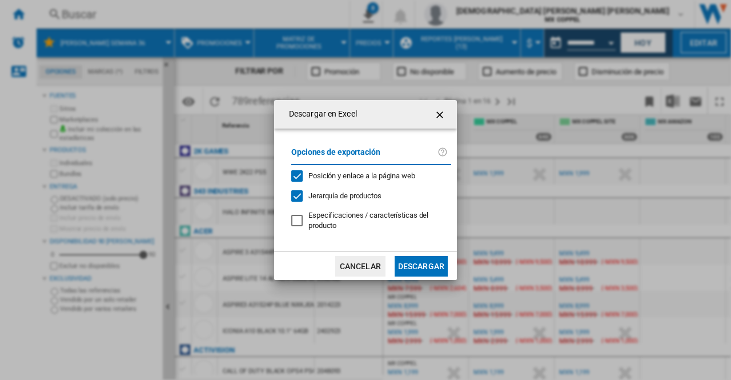
click at [431, 273] on button "Descargar" at bounding box center [421, 266] width 53 height 21
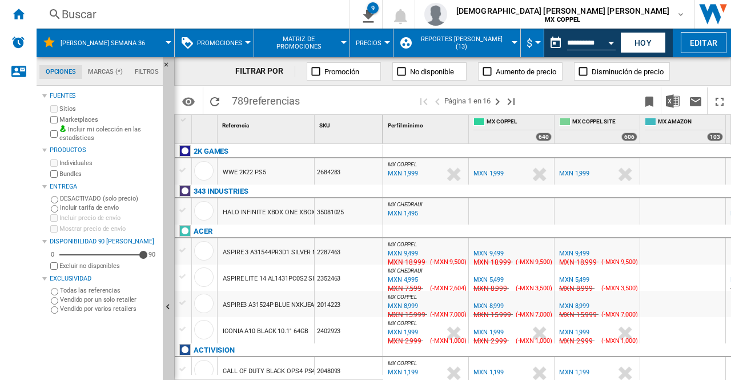
drag, startPoint x: 704, startPoint y: 74, endPoint x: 623, endPoint y: 48, distance: 85.1
click at [704, 74] on div "FILTRAR POR Promoción No disponible Aumento de precio Disminución de precio" at bounding box center [452, 71] width 557 height 29
click at [613, 42] on div "Open calendar" at bounding box center [612, 43] width 6 height 3
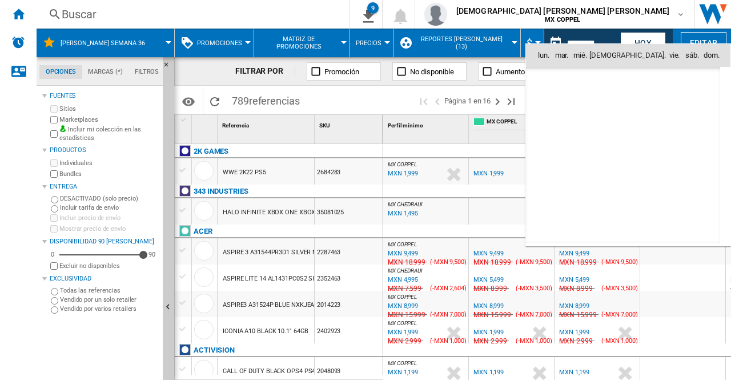
scroll to position [3634, 0]
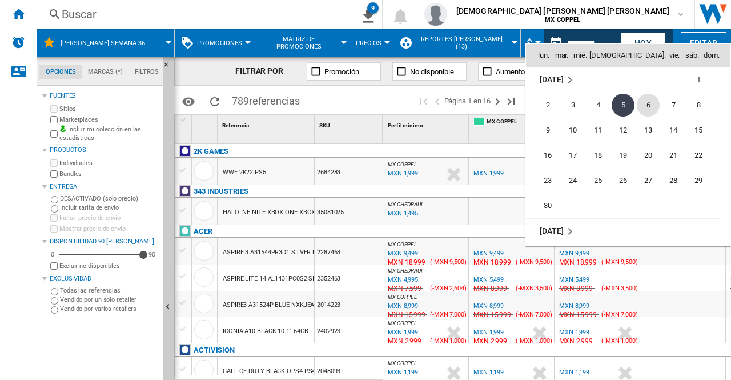
click at [649, 103] on span "6" at bounding box center [648, 105] width 23 height 23
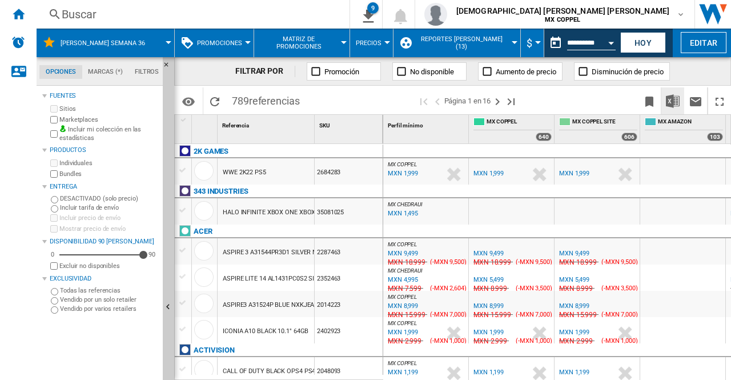
click at [674, 103] on img "Descargar en Excel" at bounding box center [673, 101] width 14 height 14
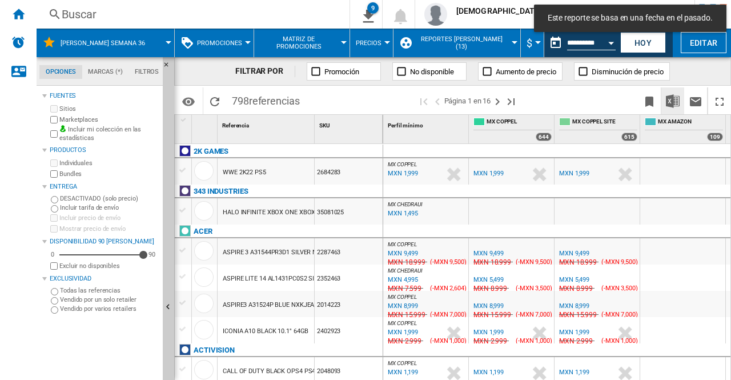
click at [673, 99] on img "Descargar en Excel" at bounding box center [673, 101] width 14 height 14
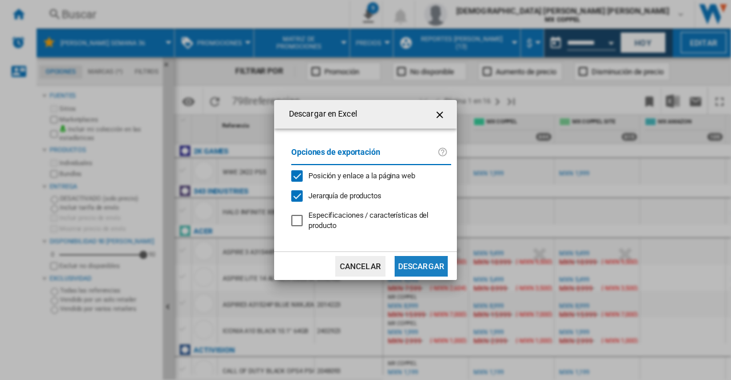
click at [423, 265] on button "Descargar" at bounding box center [421, 266] width 53 height 21
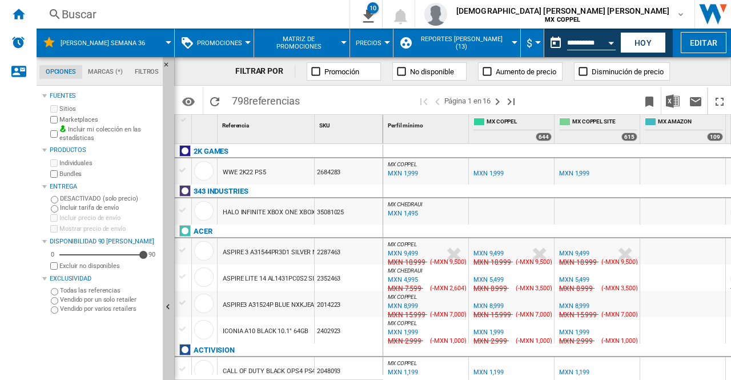
click at [594, 39] on input "**********" at bounding box center [591, 44] width 49 height 10
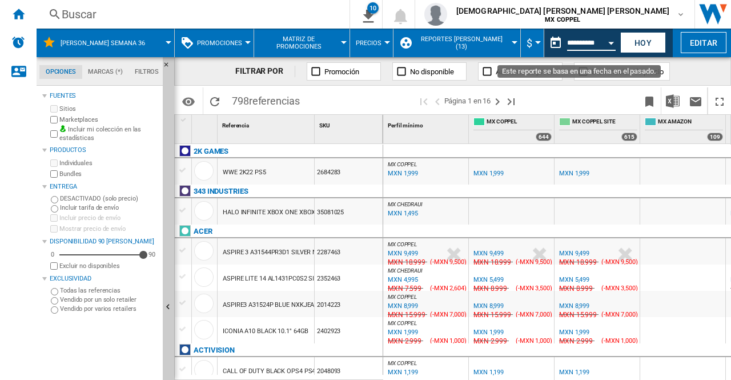
click at [606, 41] on button "Open calendar" at bounding box center [611, 41] width 21 height 21
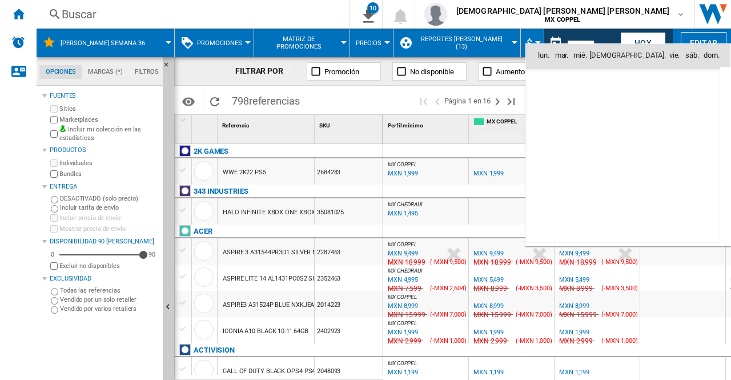
drag, startPoint x: 672, startPoint y: 104, endPoint x: 664, endPoint y: 118, distance: 15.9
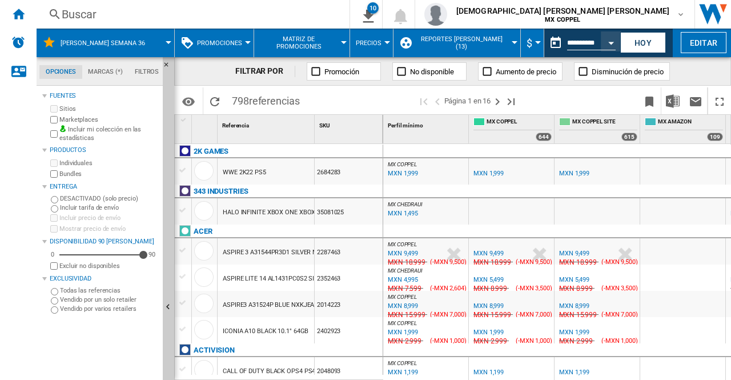
type input "**********"
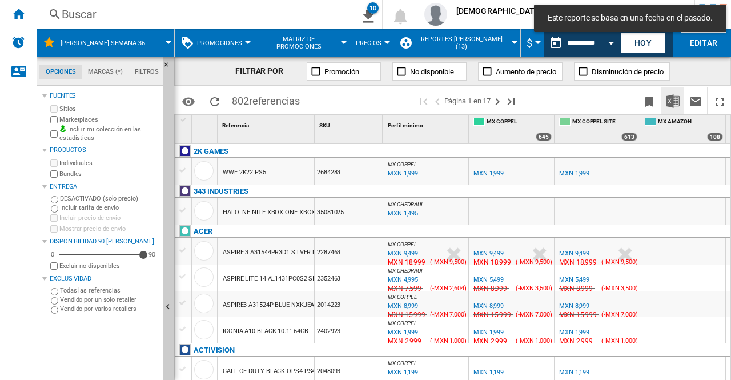
click at [670, 106] on img "Descargar en Excel" at bounding box center [673, 101] width 14 height 14
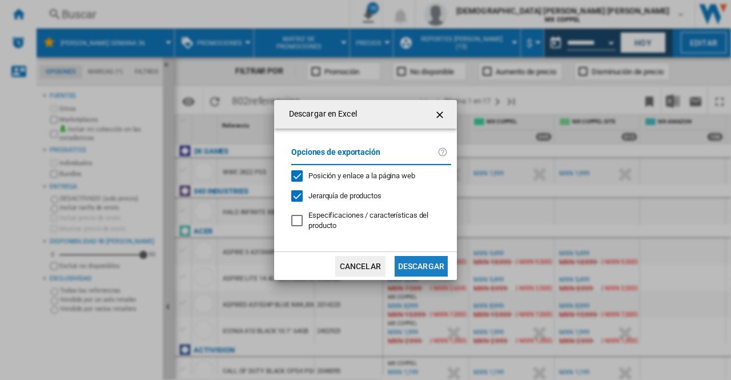
click at [419, 270] on button "Descargar" at bounding box center [421, 266] width 53 height 21
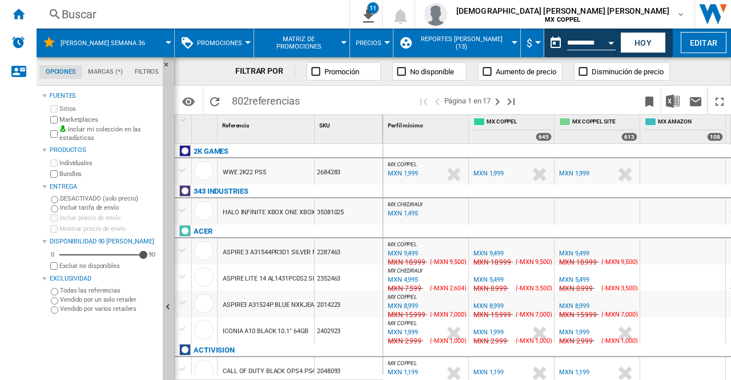
drag, startPoint x: 682, startPoint y: 71, endPoint x: 675, endPoint y: 78, distance: 9.3
click at [682, 71] on div "FILTRAR POR Promoción No disponible Aumento de precio Disminución de precio" at bounding box center [452, 71] width 557 height 29
click at [600, 42] on input "**********" at bounding box center [591, 44] width 49 height 10
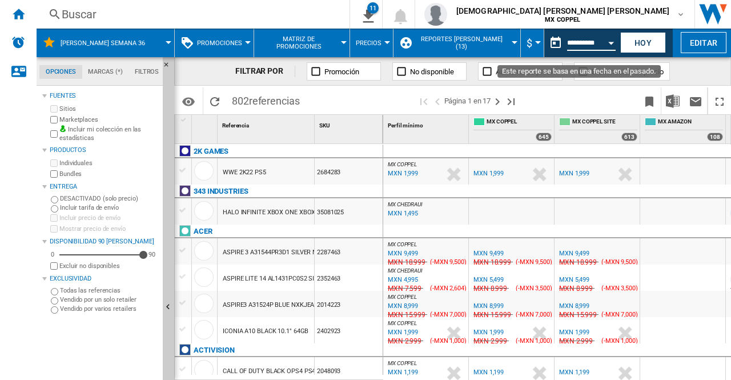
click at [611, 38] on button "Open calendar" at bounding box center [611, 41] width 21 height 21
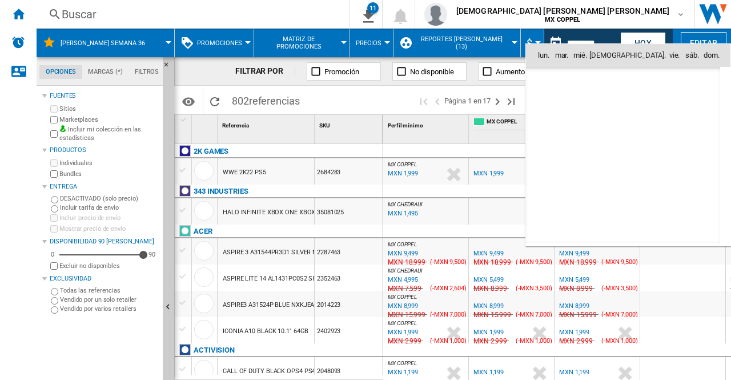
scroll to position [3634, 0]
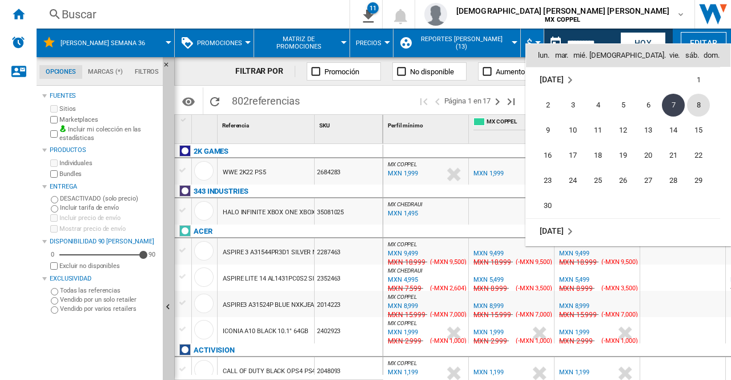
click at [695, 102] on span "8" at bounding box center [698, 105] width 23 height 23
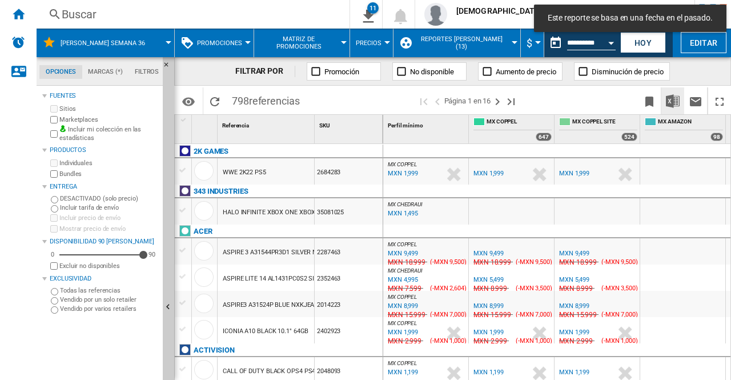
click at [675, 101] on img "Descargar en Excel" at bounding box center [673, 101] width 14 height 14
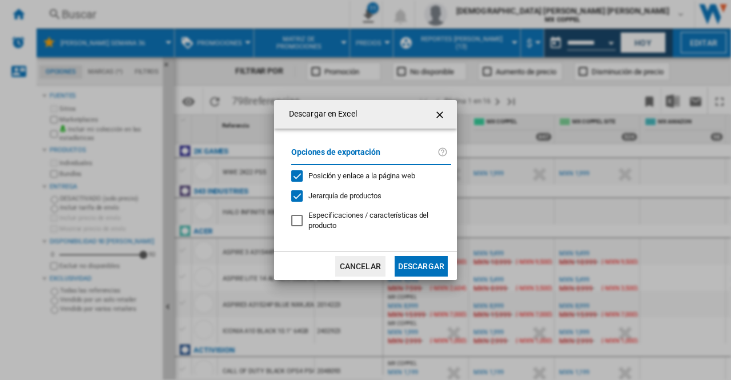
click at [413, 272] on button "Descargar" at bounding box center [421, 266] width 53 height 21
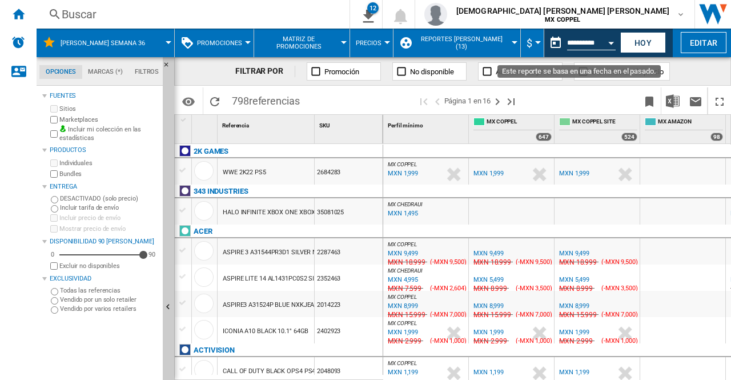
click at [611, 44] on div "Open calendar" at bounding box center [612, 43] width 6 height 3
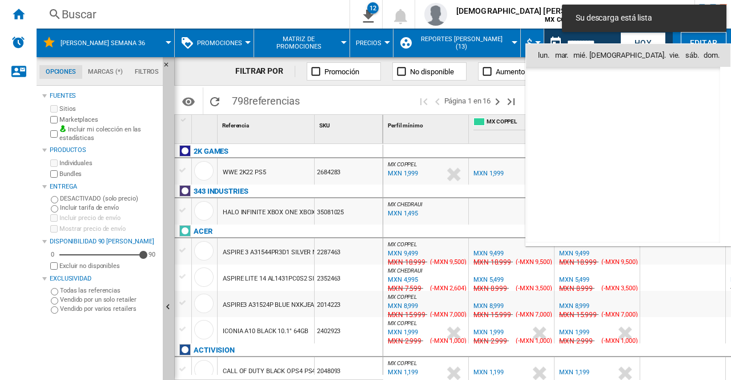
scroll to position [3634, 0]
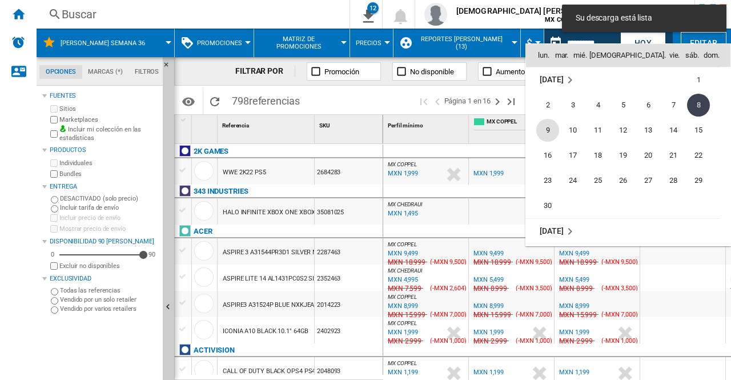
click at [550, 131] on span "9" at bounding box center [548, 130] width 23 height 23
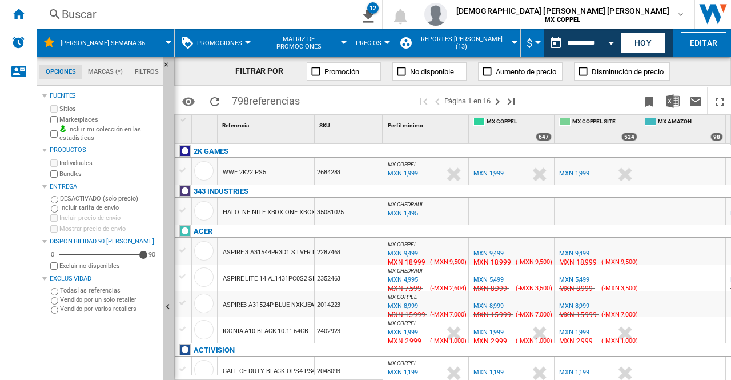
type input "**********"
click at [664, 97] on button "Descargar en Excel" at bounding box center [673, 100] width 23 height 27
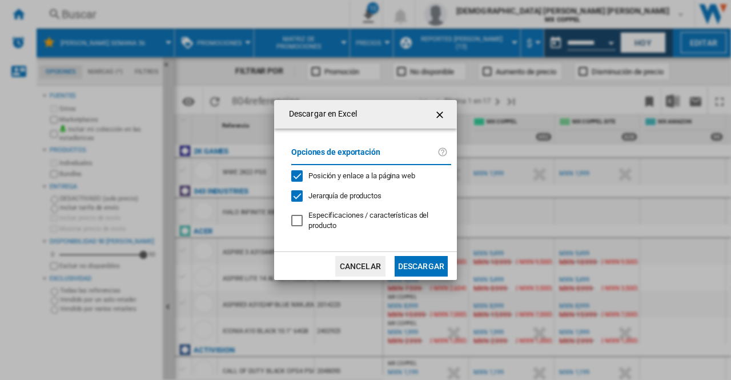
click at [429, 270] on button "Descargar" at bounding box center [421, 266] width 53 height 21
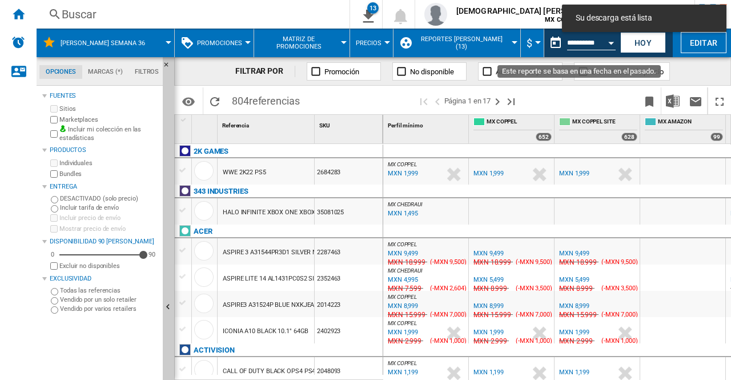
click at [607, 38] on button "Open calendar" at bounding box center [611, 41] width 21 height 21
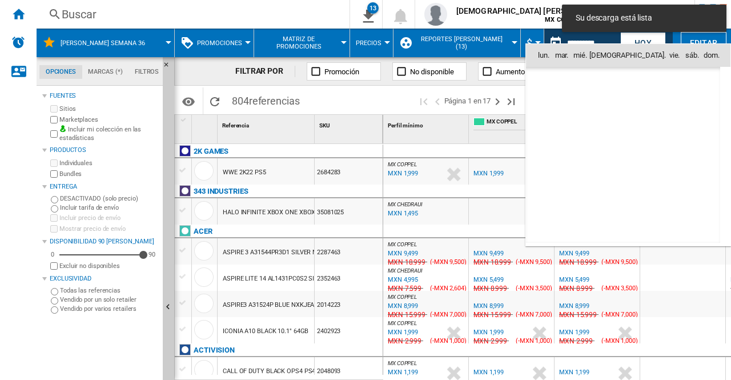
scroll to position [3634, 0]
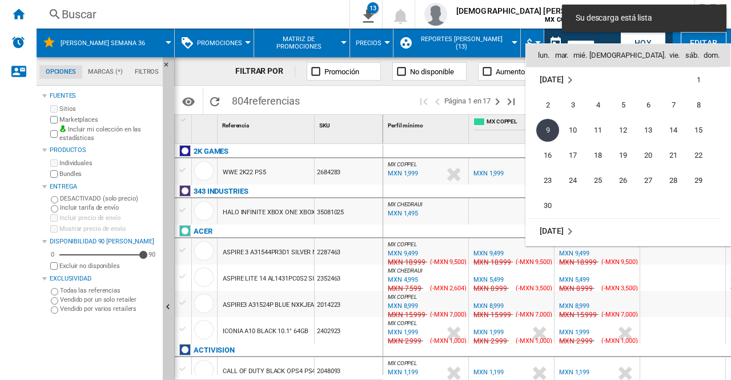
drag, startPoint x: 572, startPoint y: 130, endPoint x: 548, endPoint y: 178, distance: 54.2
click at [573, 130] on span "10" at bounding box center [573, 130] width 23 height 23
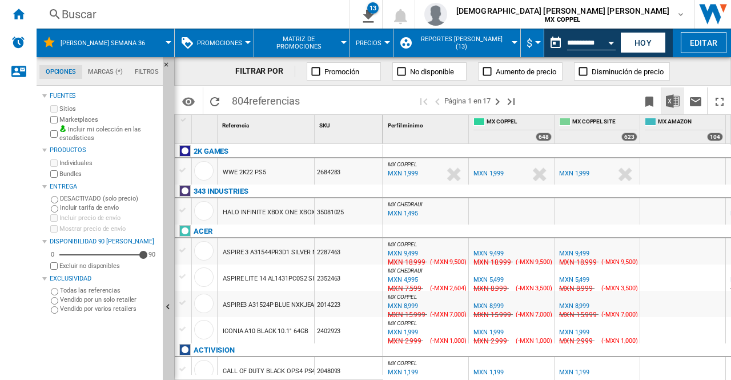
click at [675, 102] on img "Descargar en Excel" at bounding box center [673, 101] width 14 height 14
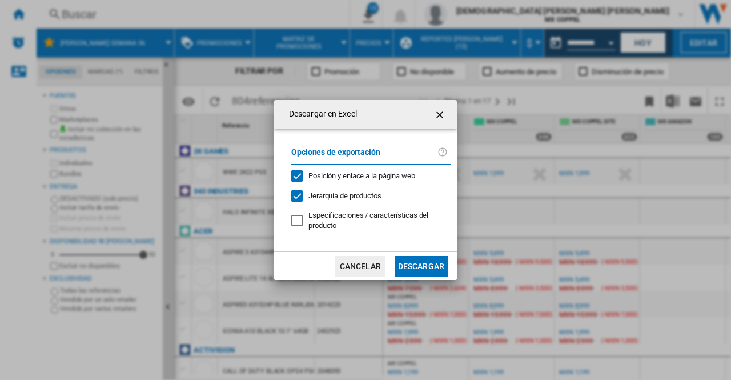
click at [407, 258] on button "Descargar" at bounding box center [421, 266] width 53 height 21
